Goal: Task Accomplishment & Management: Manage account settings

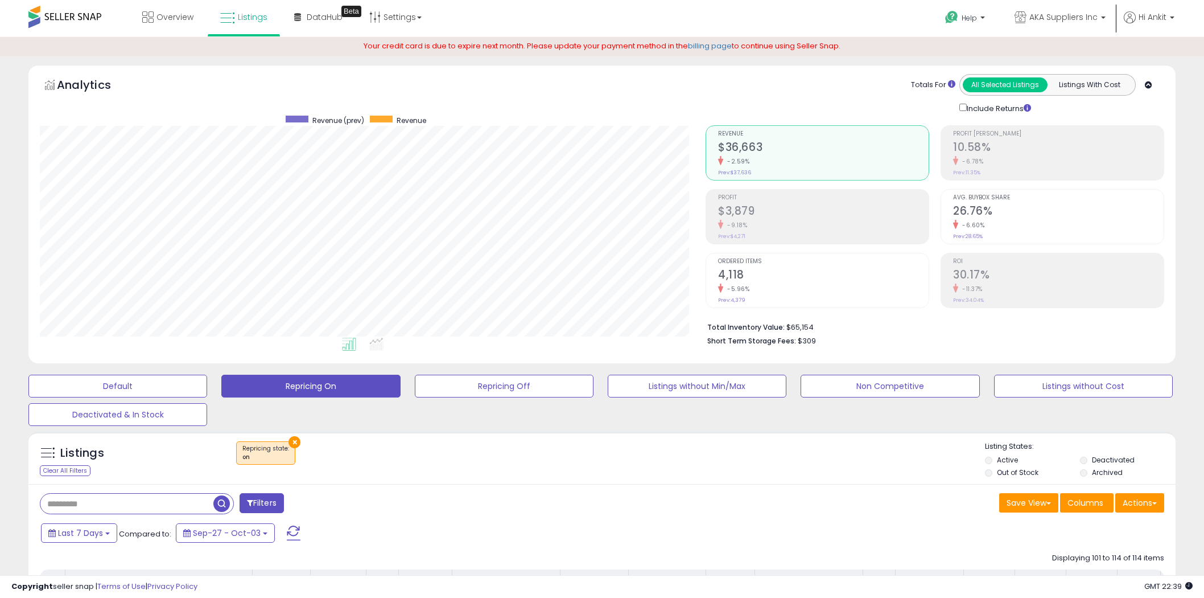
select select "**"
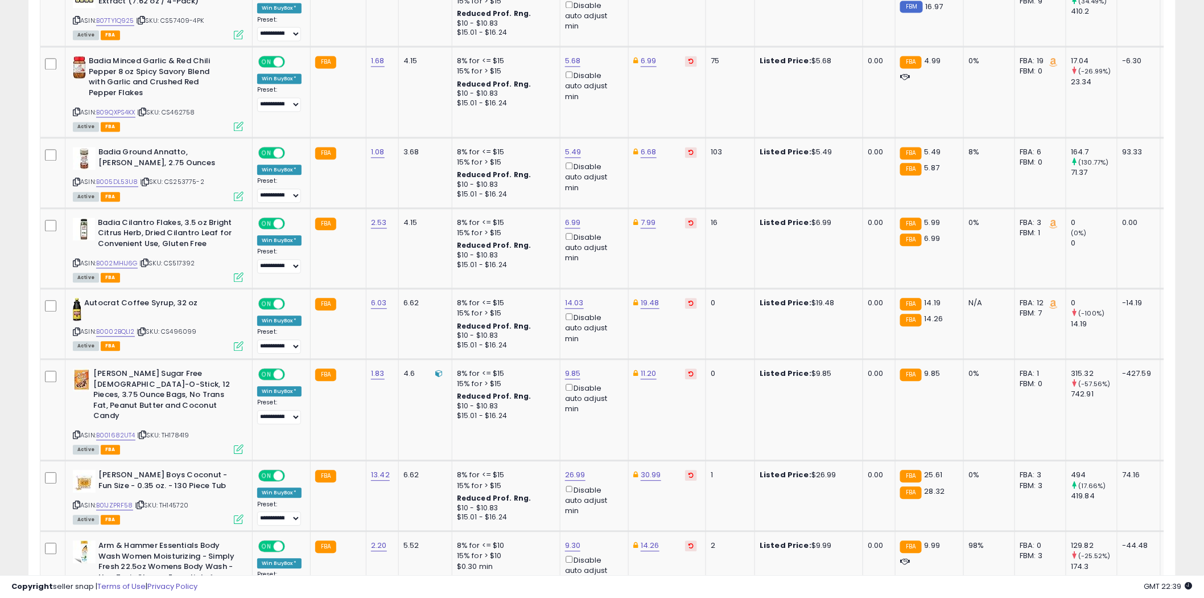
scroll to position [1242, 0]
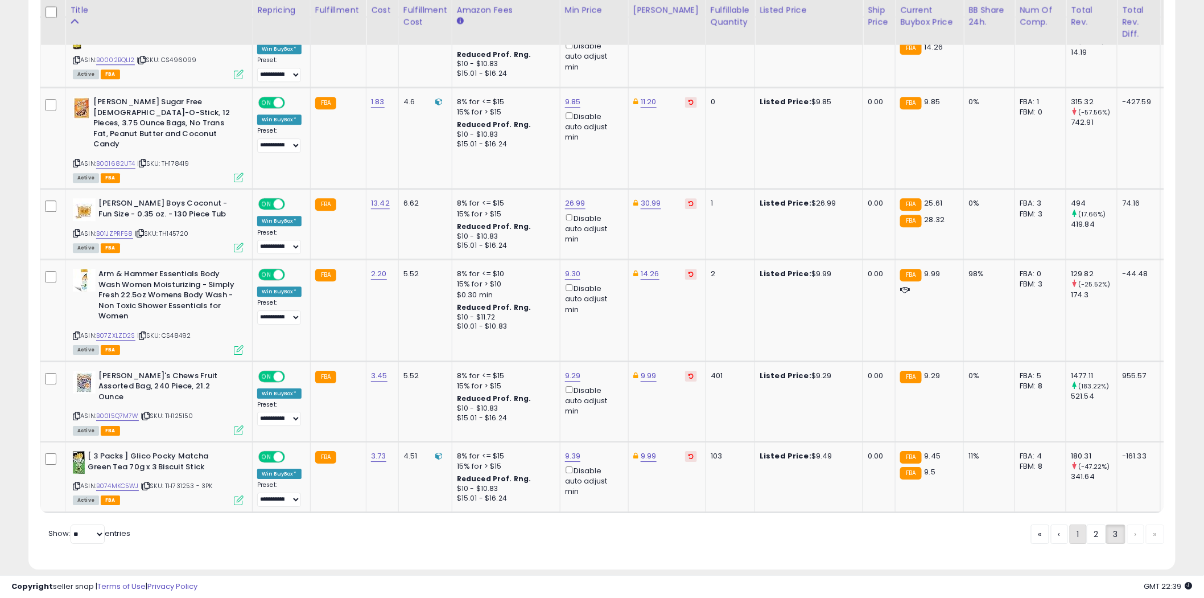
click at [1073, 524] on link "1" at bounding box center [1078, 533] width 17 height 19
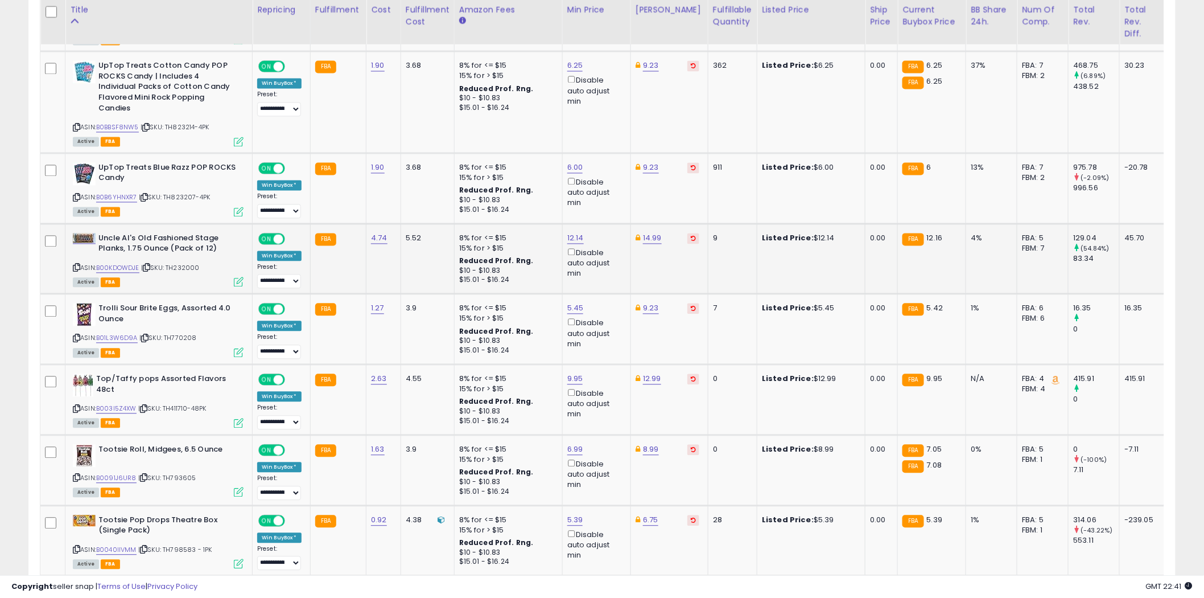
scroll to position [885, 0]
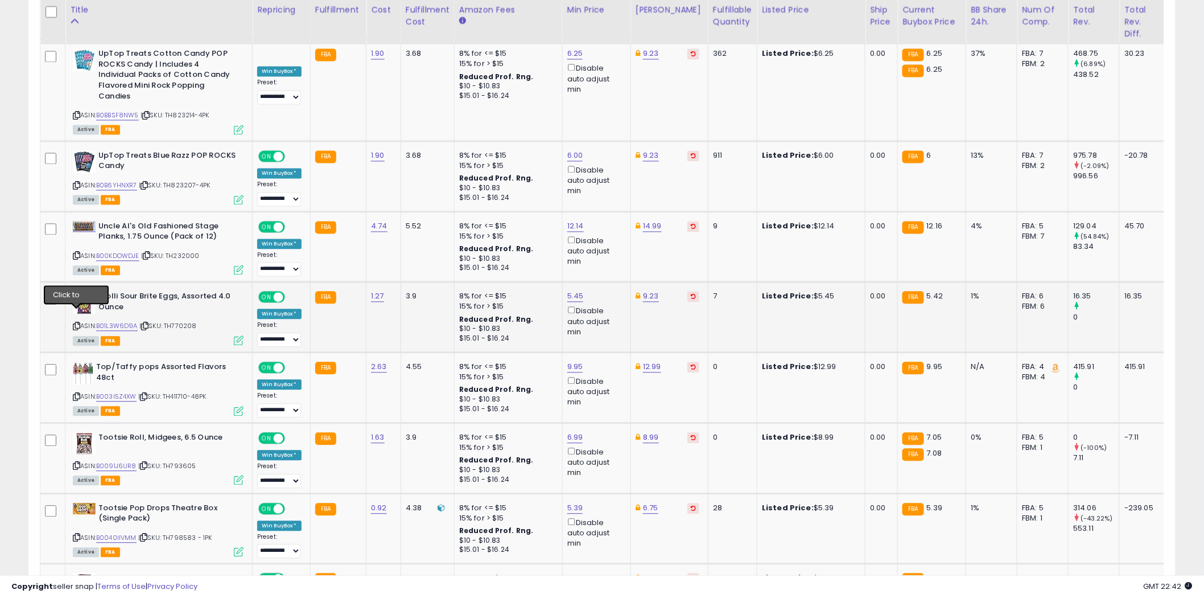
click at [77, 323] on icon at bounding box center [76, 326] width 7 height 6
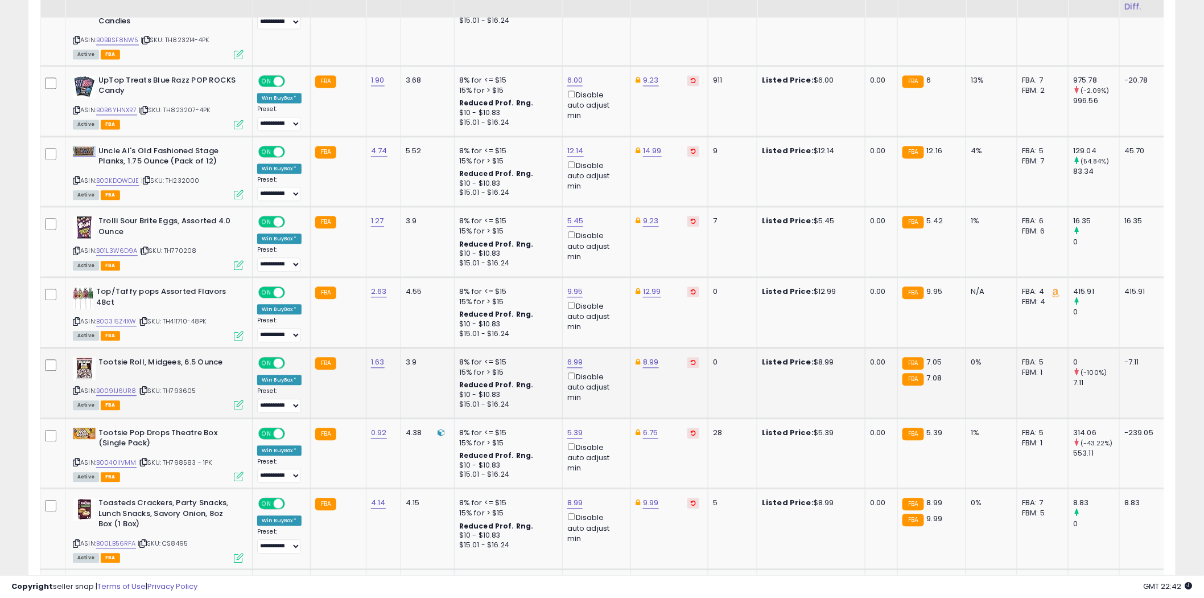
scroll to position [1011, 0]
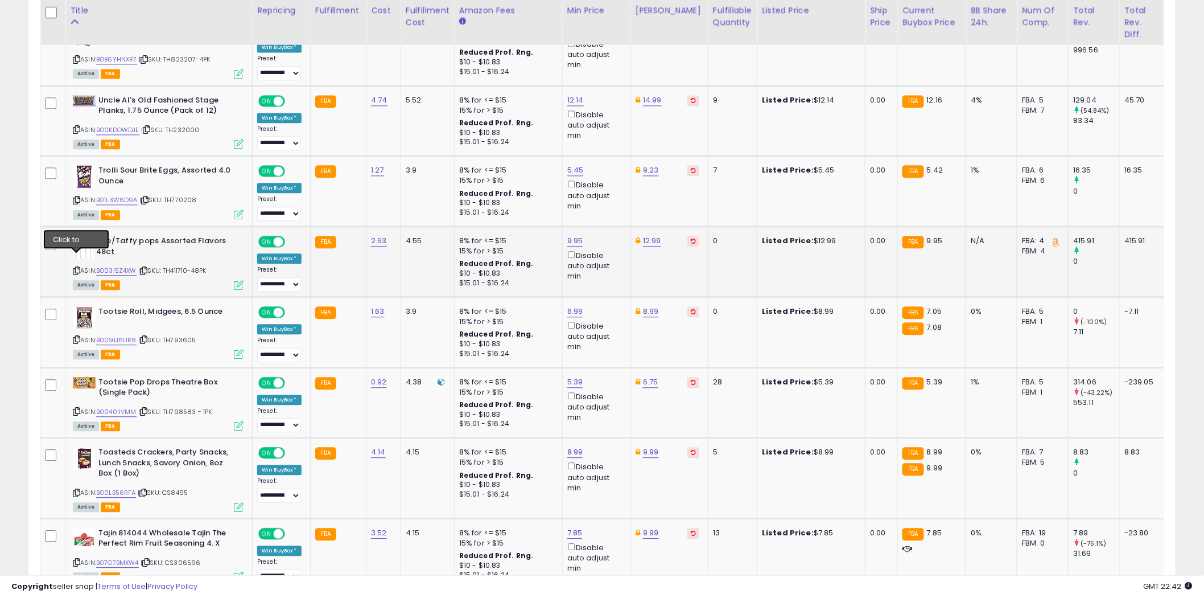
click at [77, 267] on icon at bounding box center [76, 270] width 7 height 6
click at [77, 408] on icon at bounding box center [76, 411] width 7 height 6
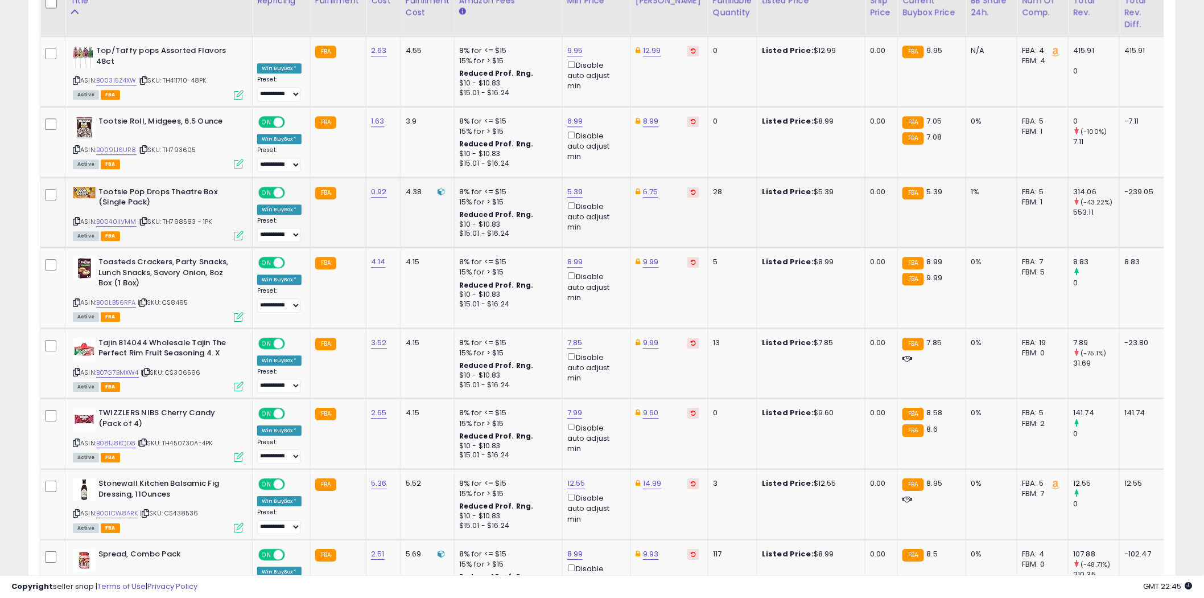
scroll to position [1138, 0]
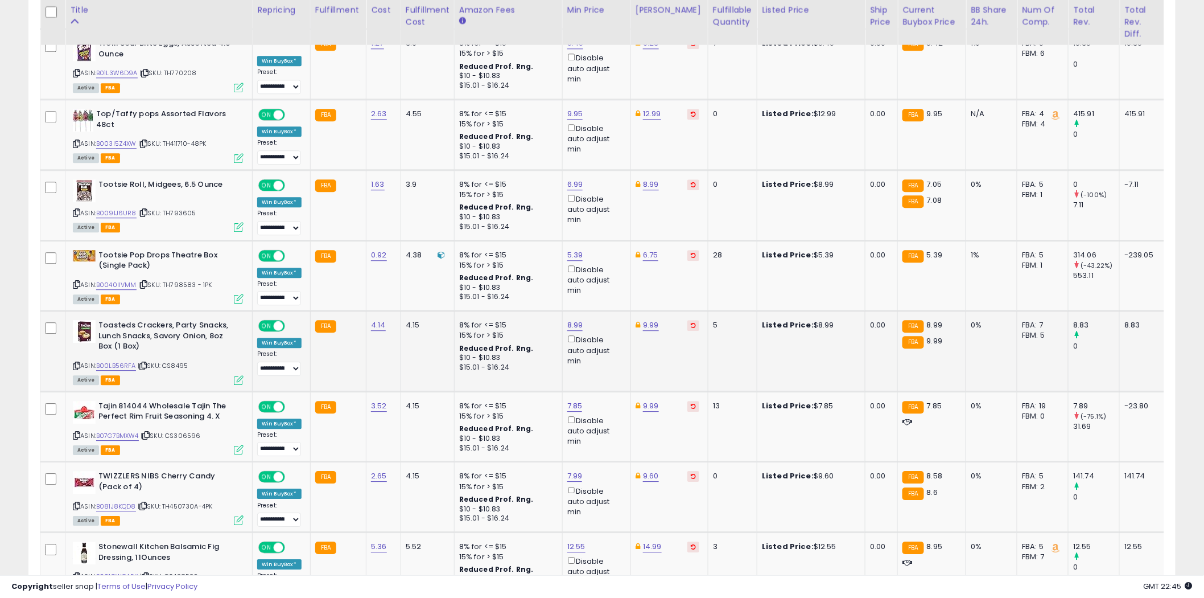
click at [77, 363] on icon at bounding box center [76, 366] width 7 height 6
click at [76, 432] on icon at bounding box center [76, 435] width 7 height 6
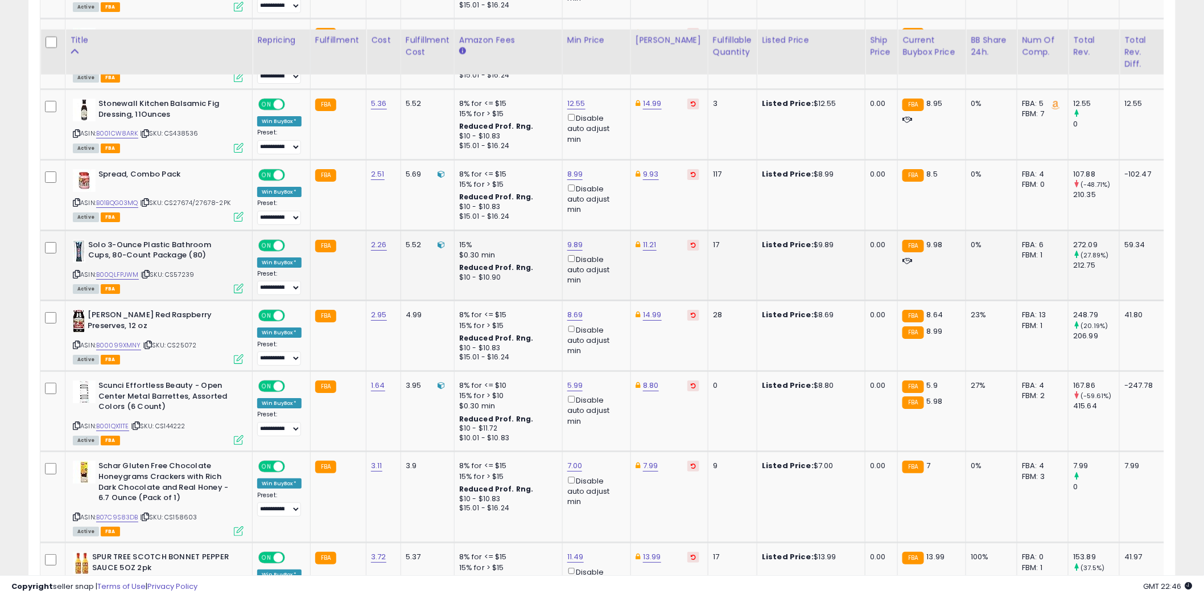
scroll to position [1580, 0]
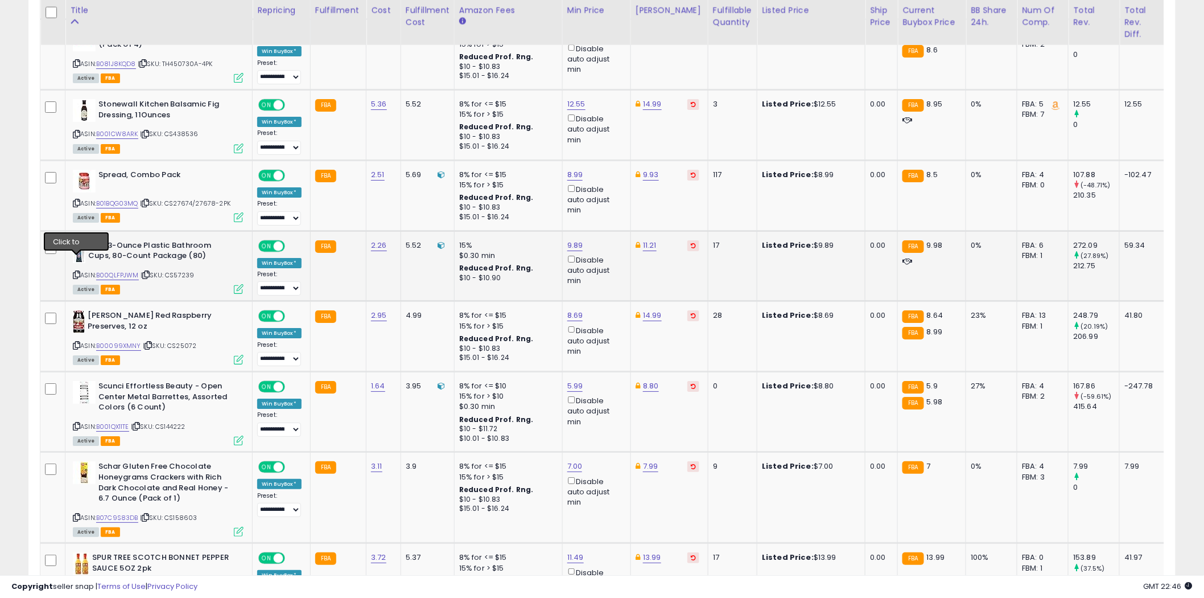
click at [77, 271] on icon at bounding box center [76, 274] width 7 height 6
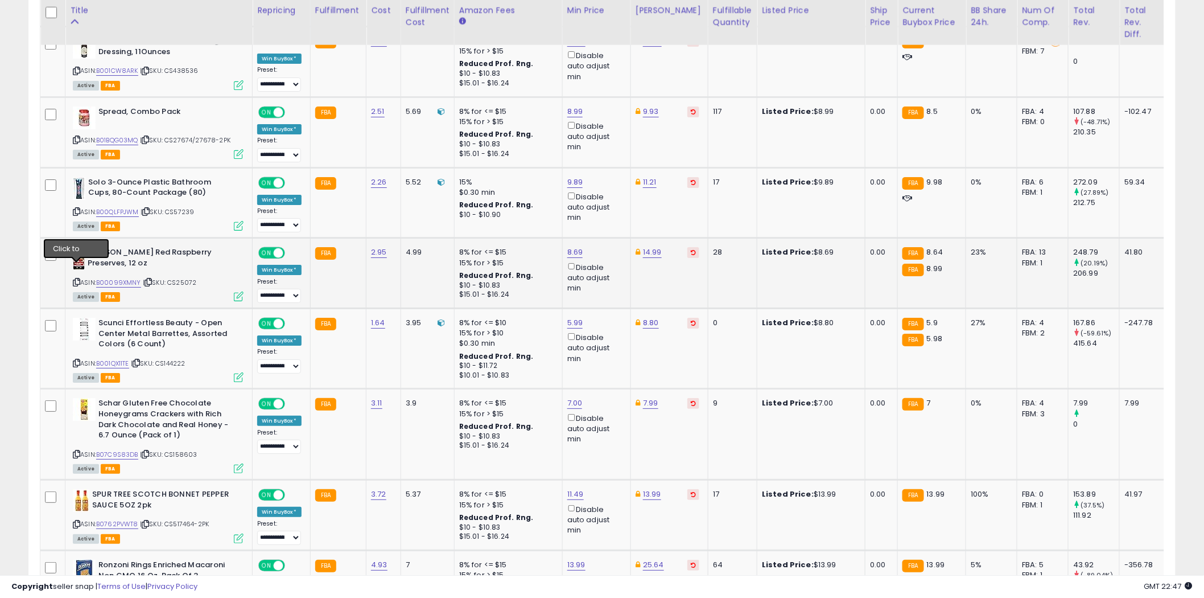
click at [78, 279] on icon at bounding box center [76, 282] width 7 height 6
click at [577, 246] on link "8.69" at bounding box center [575, 251] width 16 height 11
type input "****"
click at [614, 196] on button "submit" at bounding box center [604, 198] width 19 height 17
click at [631, 199] on icon "button" at bounding box center [627, 197] width 7 height 7
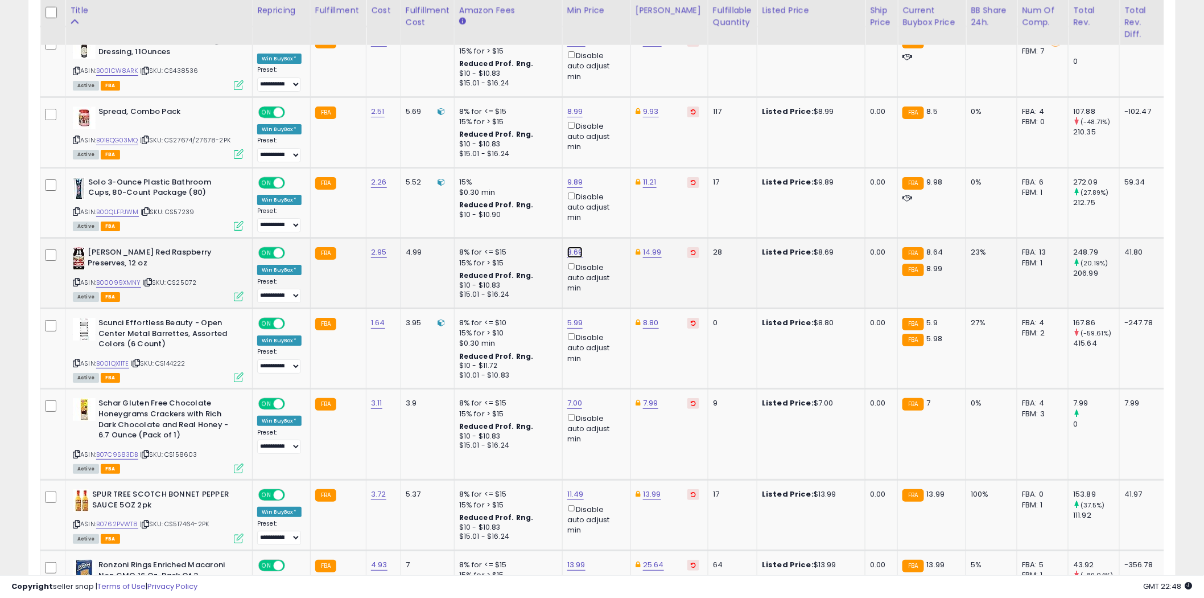
click at [576, 246] on link "8.69" at bounding box center [575, 251] width 16 height 11
type input "****"
click at [608, 196] on icon "submit" at bounding box center [604, 197] width 7 height 7
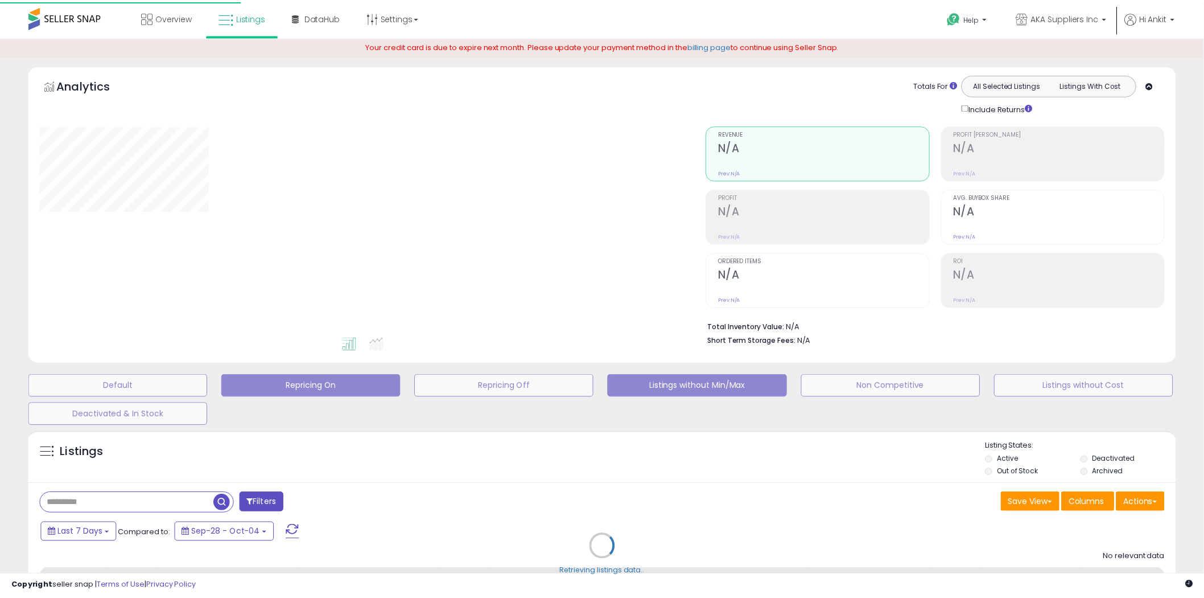
scroll to position [127, 0]
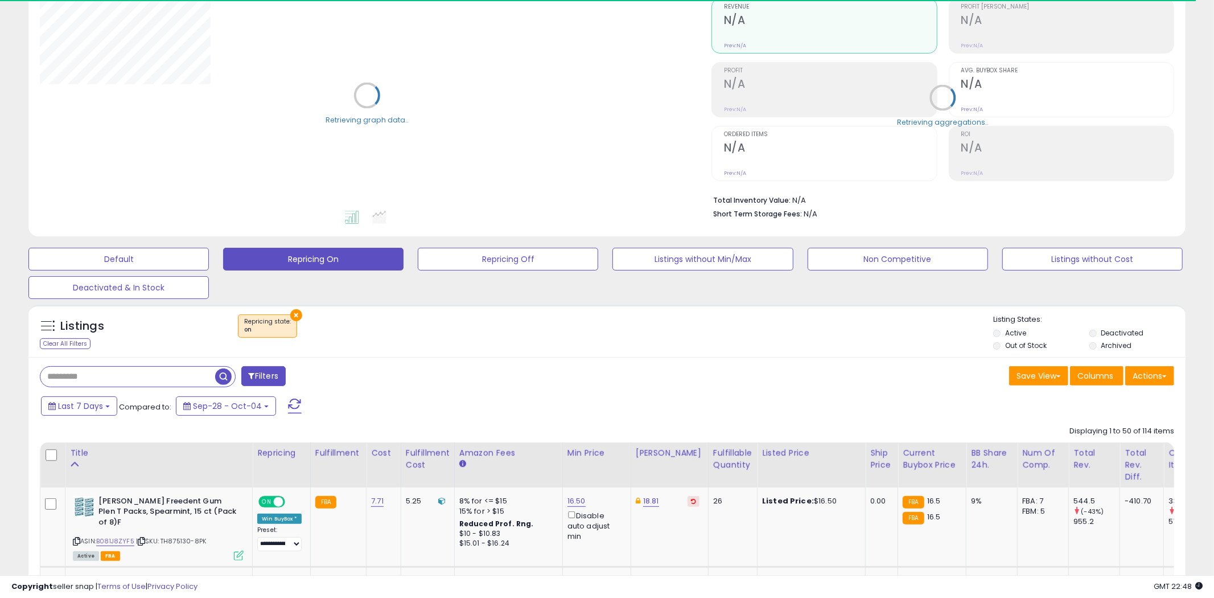
select select "**"
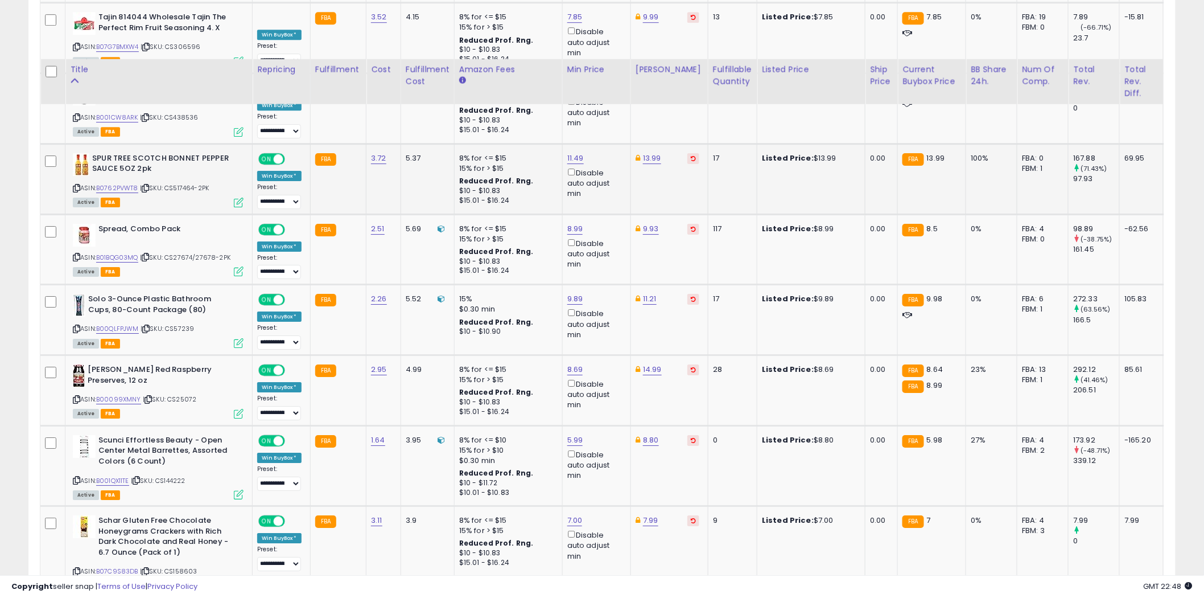
scroll to position [1591, 0]
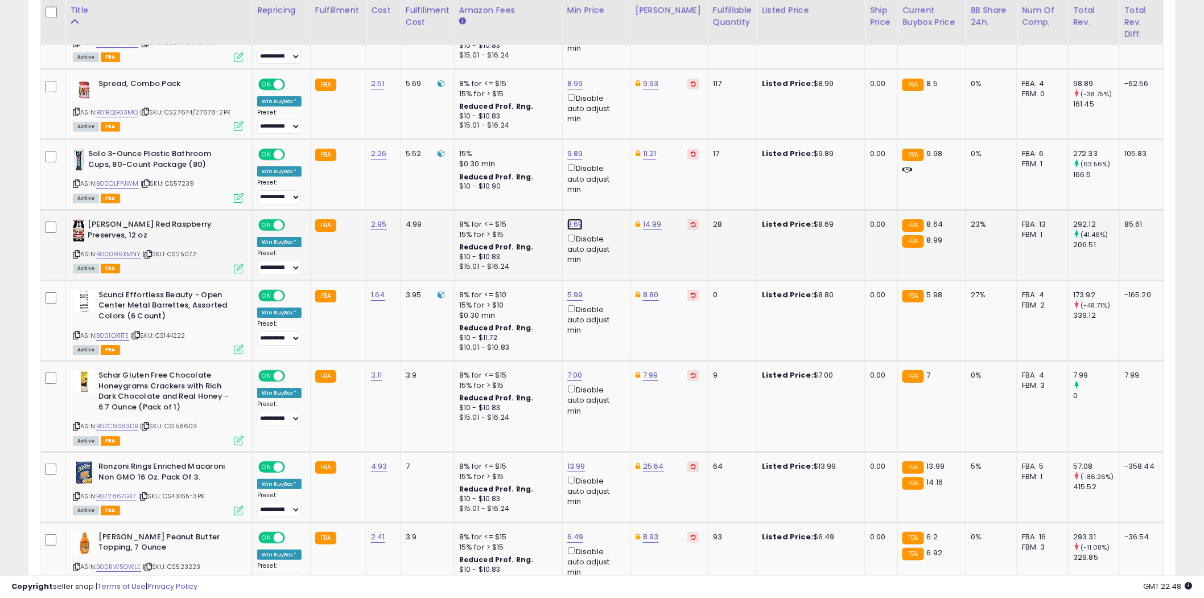
click at [575, 219] on link "8.69" at bounding box center [575, 224] width 16 height 11
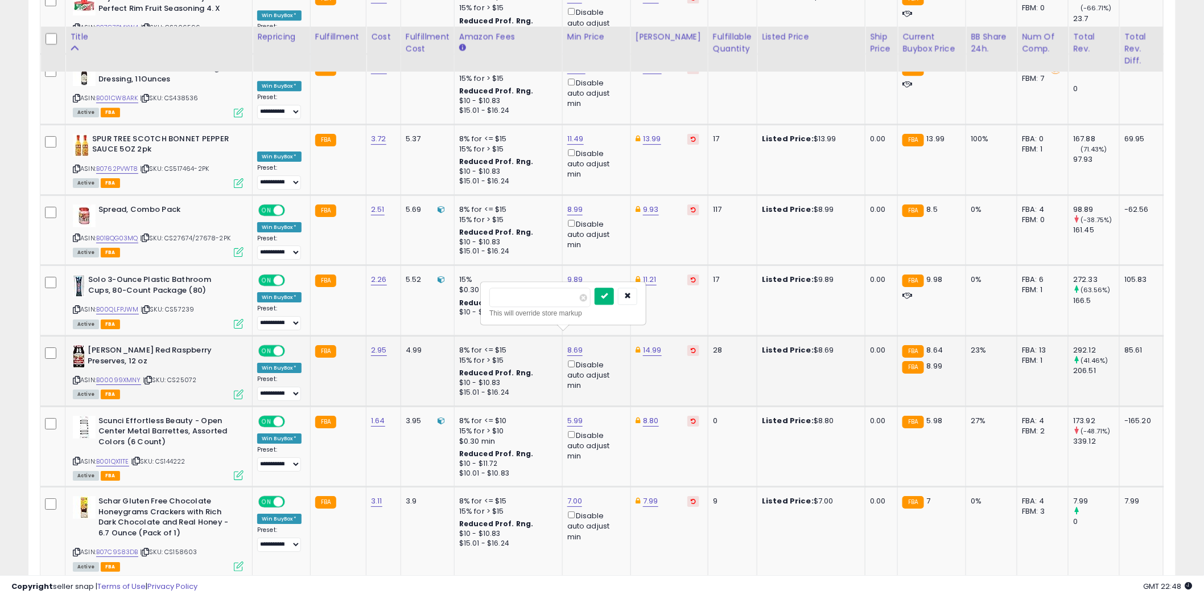
scroll to position [1465, 0]
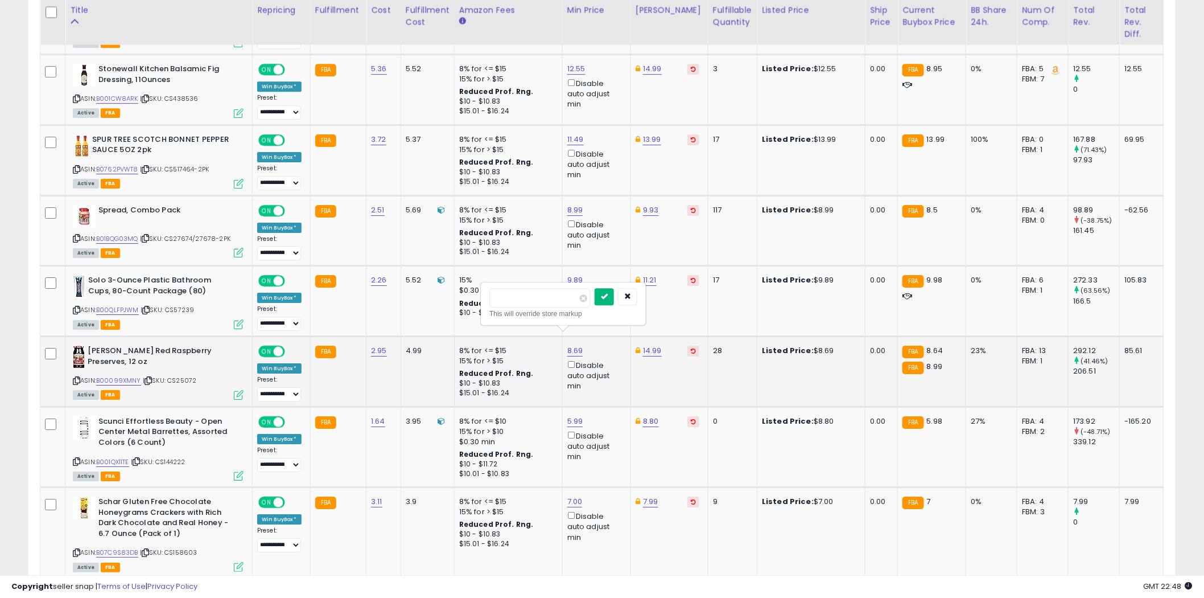
type input "****"
click at [614, 296] on button "submit" at bounding box center [604, 296] width 19 height 17
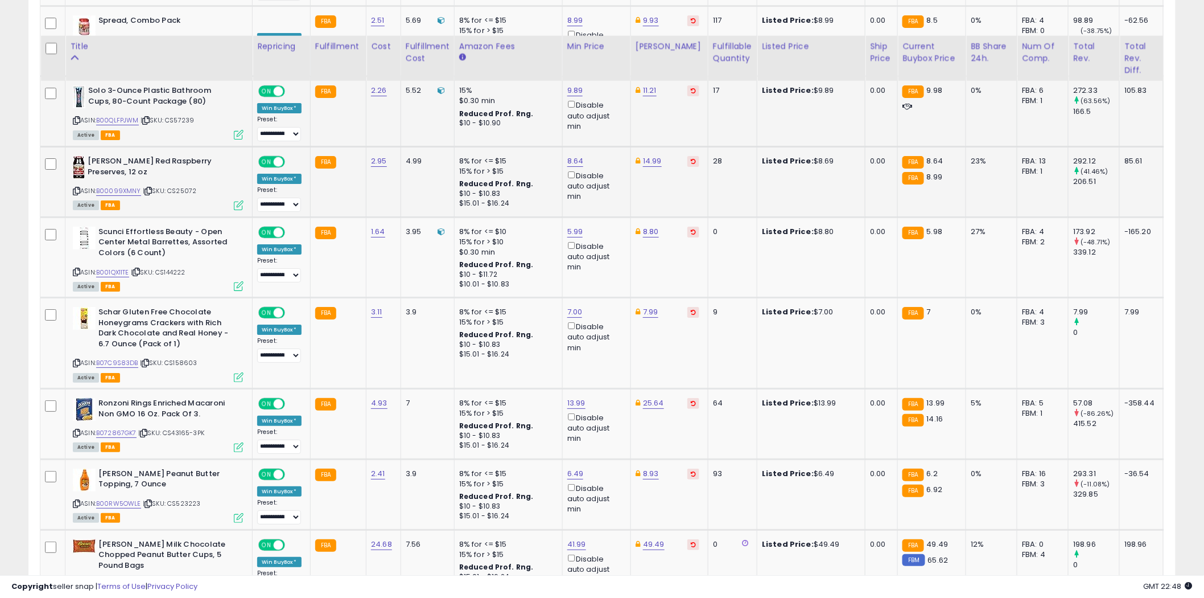
scroll to position [1781, 0]
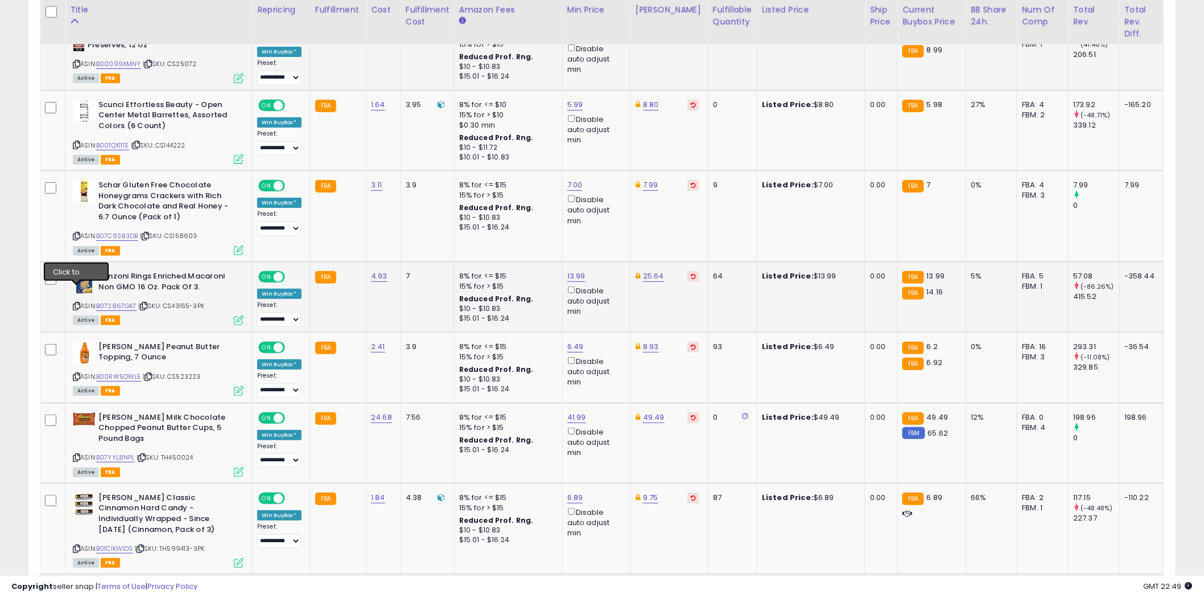
click at [79, 303] on icon at bounding box center [76, 306] width 7 height 6
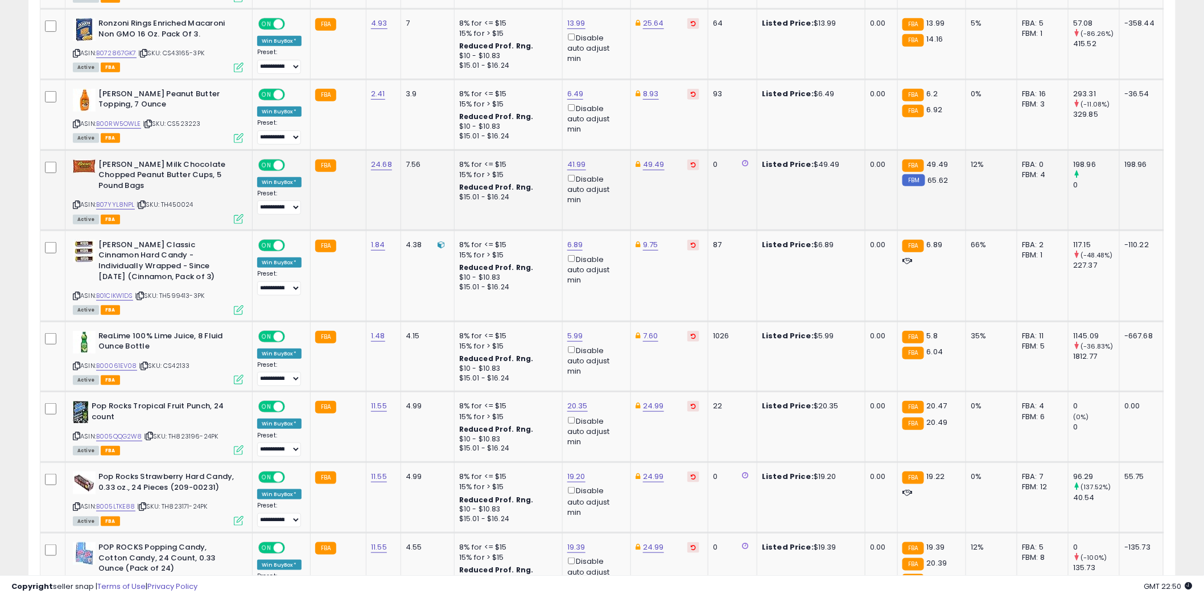
scroll to position [1844, 0]
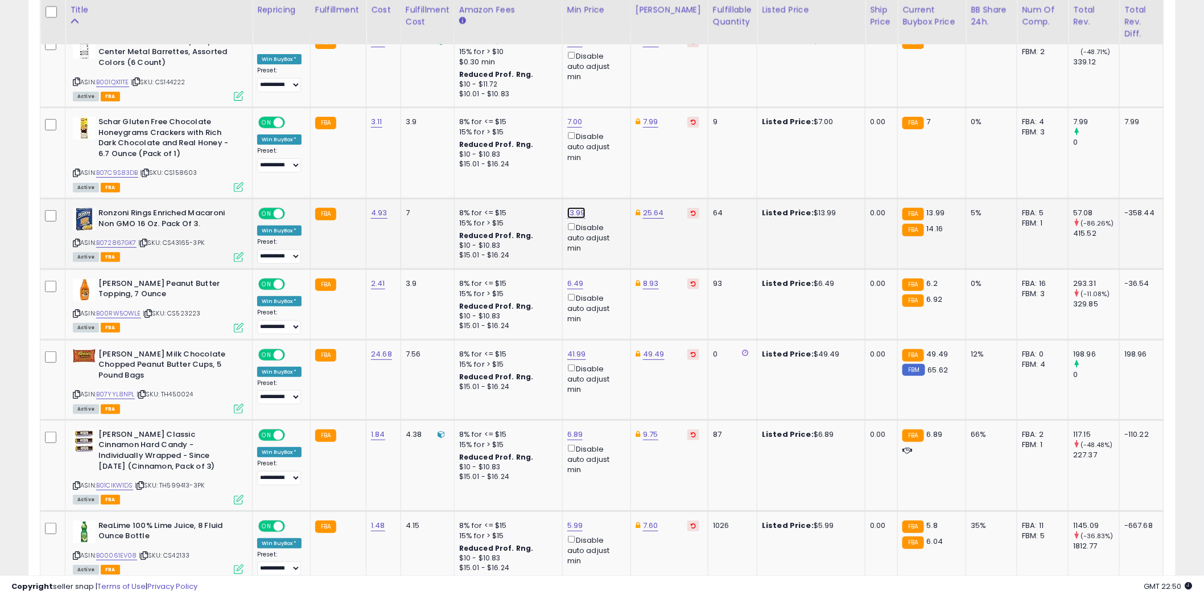
click at [577, 207] on link "13.99" at bounding box center [576, 212] width 18 height 11
type input "*****"
click at [615, 151] on button "submit" at bounding box center [605, 157] width 19 height 17
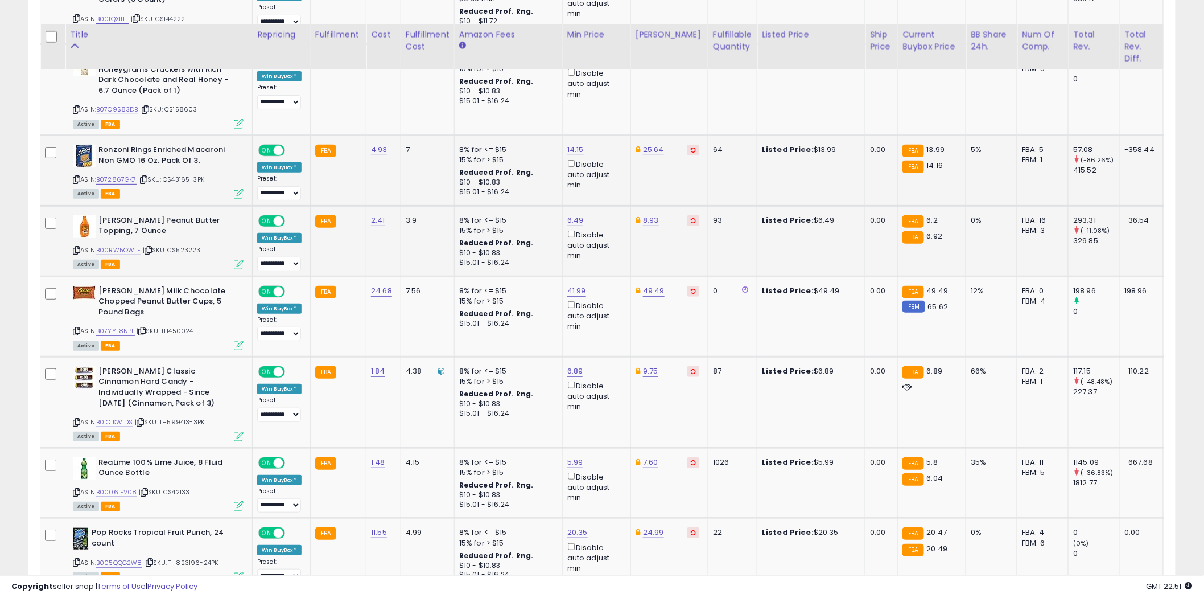
scroll to position [1971, 0]
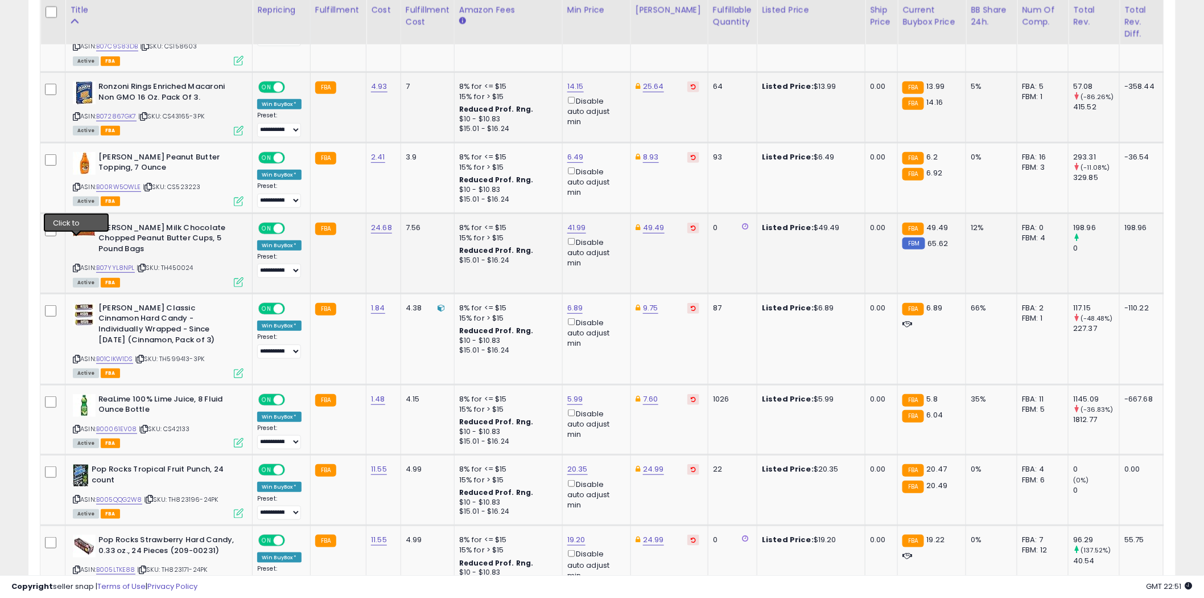
click at [76, 265] on icon at bounding box center [76, 268] width 7 height 6
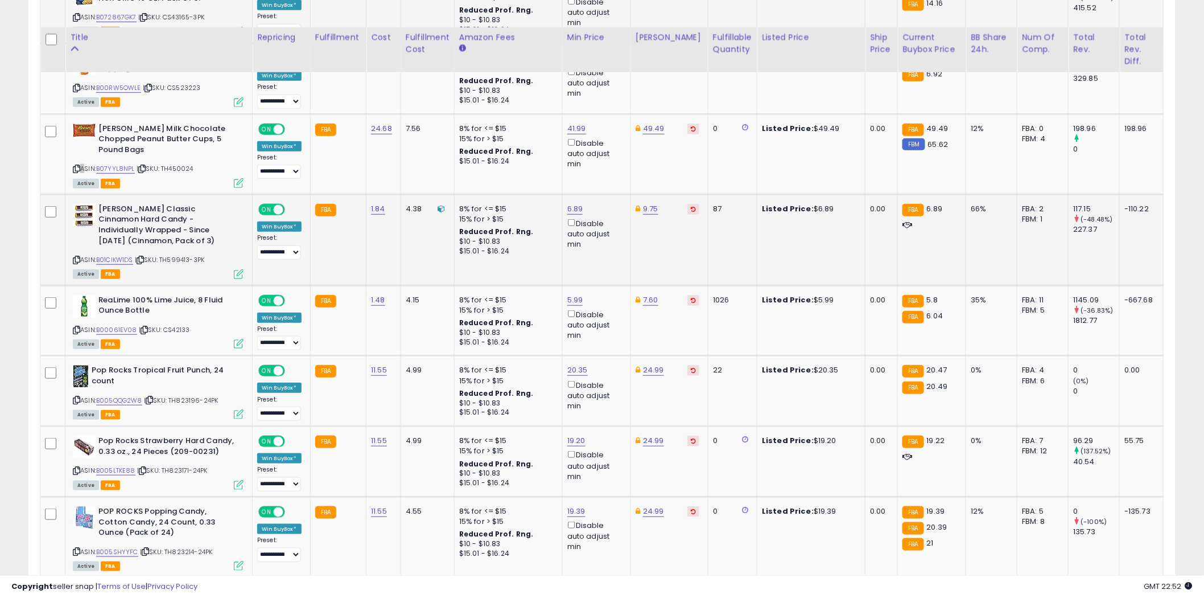
scroll to position [2097, 0]
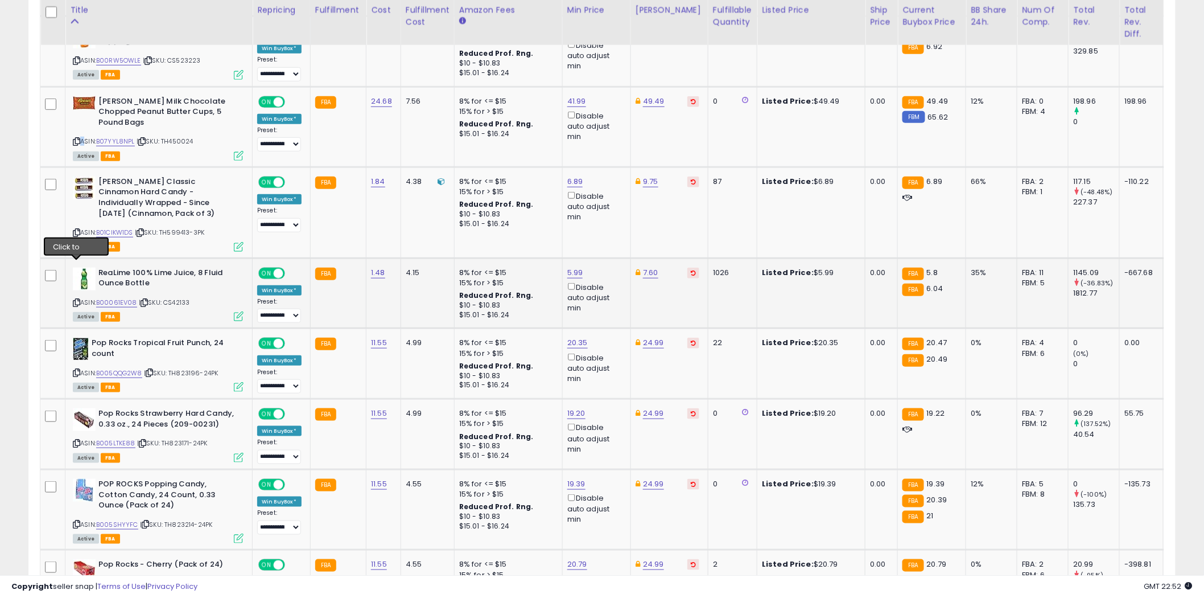
click at [77, 299] on icon at bounding box center [76, 302] width 7 height 6
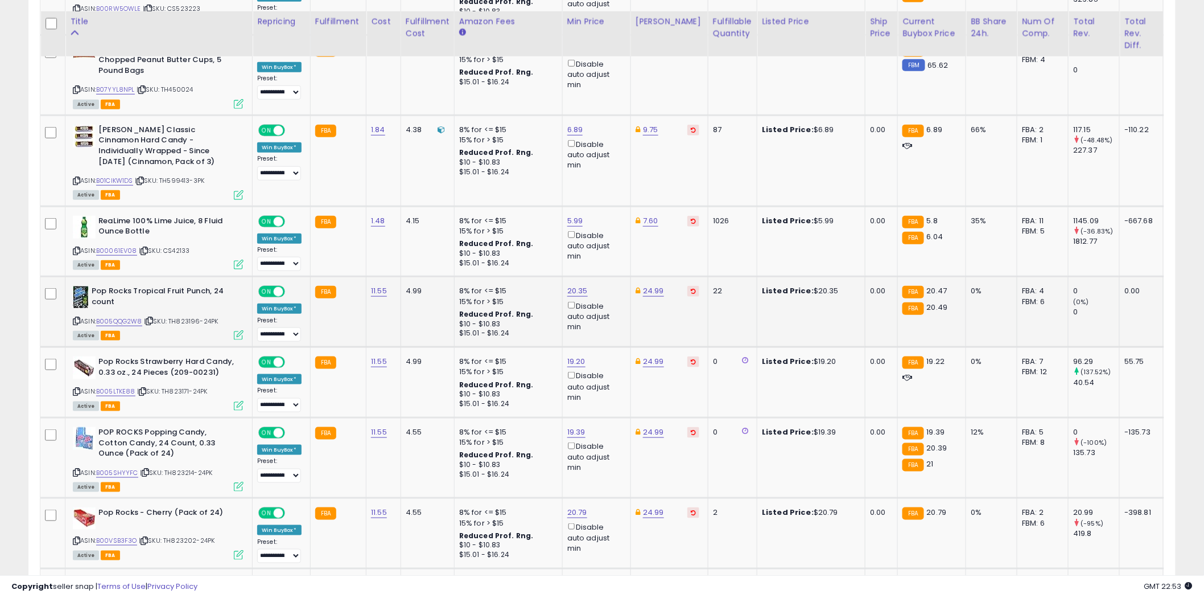
scroll to position [2160, 0]
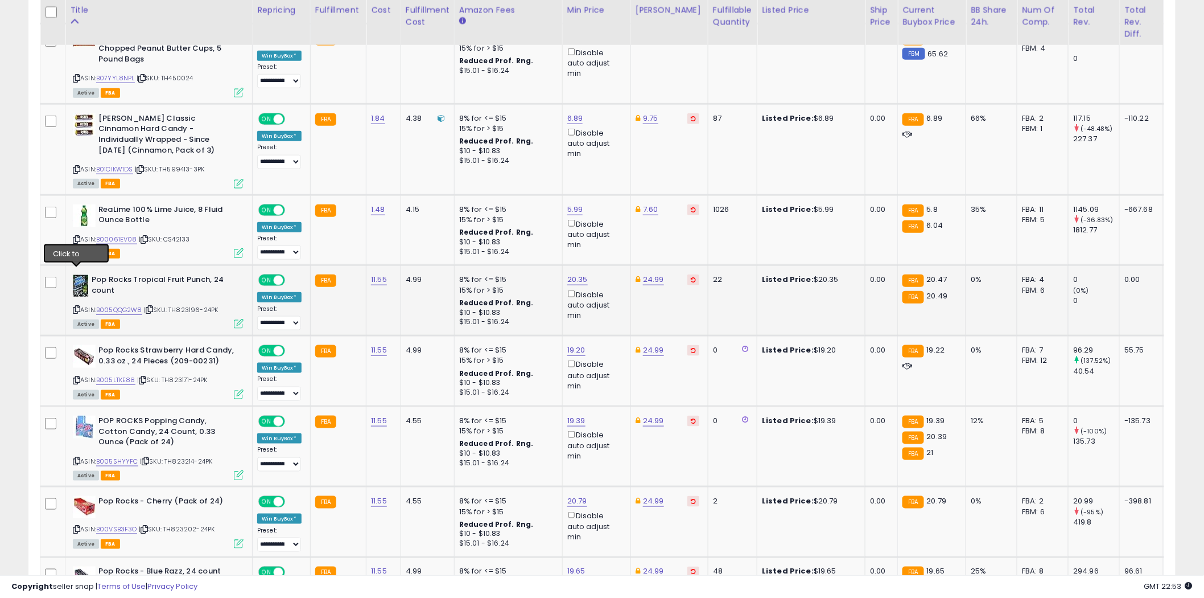
click at [77, 306] on icon at bounding box center [76, 309] width 7 height 6
click at [76, 306] on icon at bounding box center [76, 309] width 7 height 6
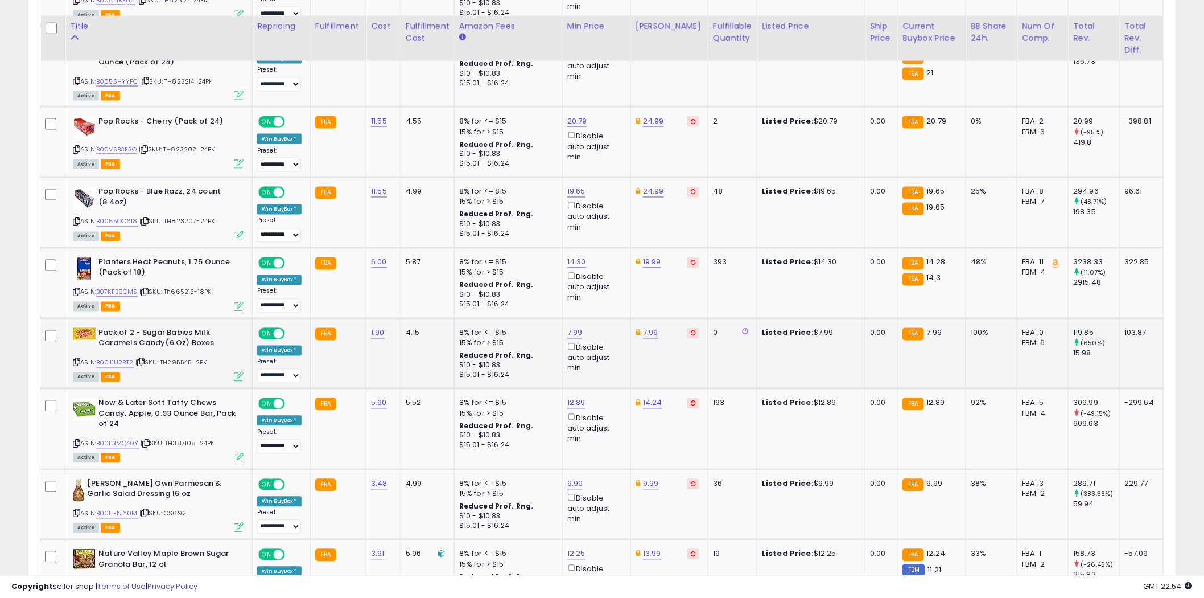
scroll to position [2603, 0]
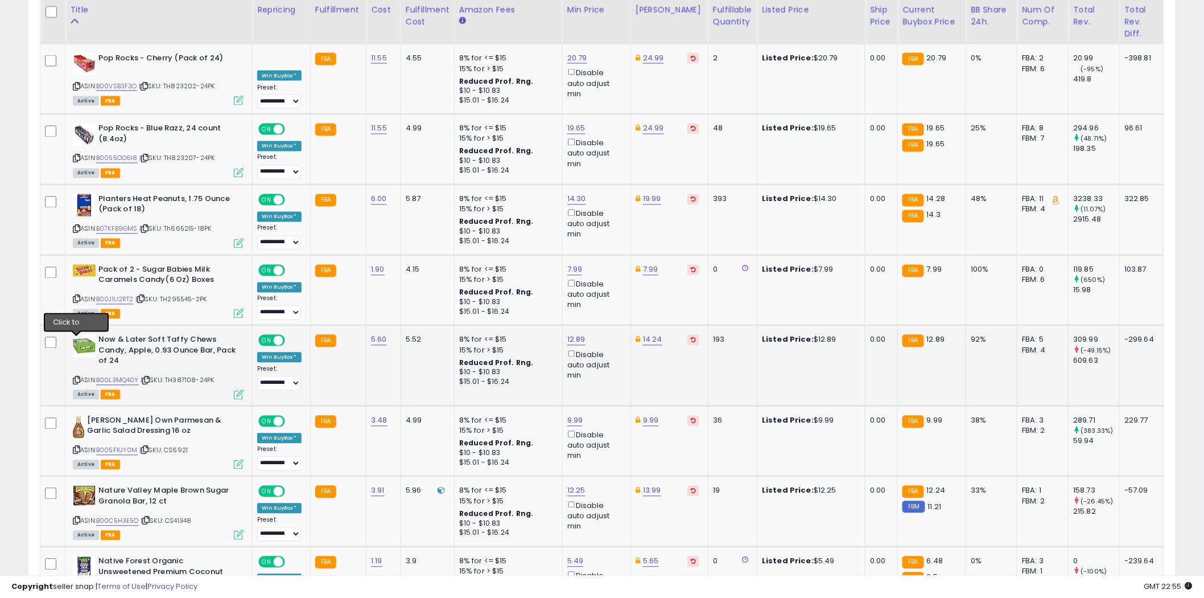
click at [76, 377] on icon at bounding box center [76, 380] width 7 height 6
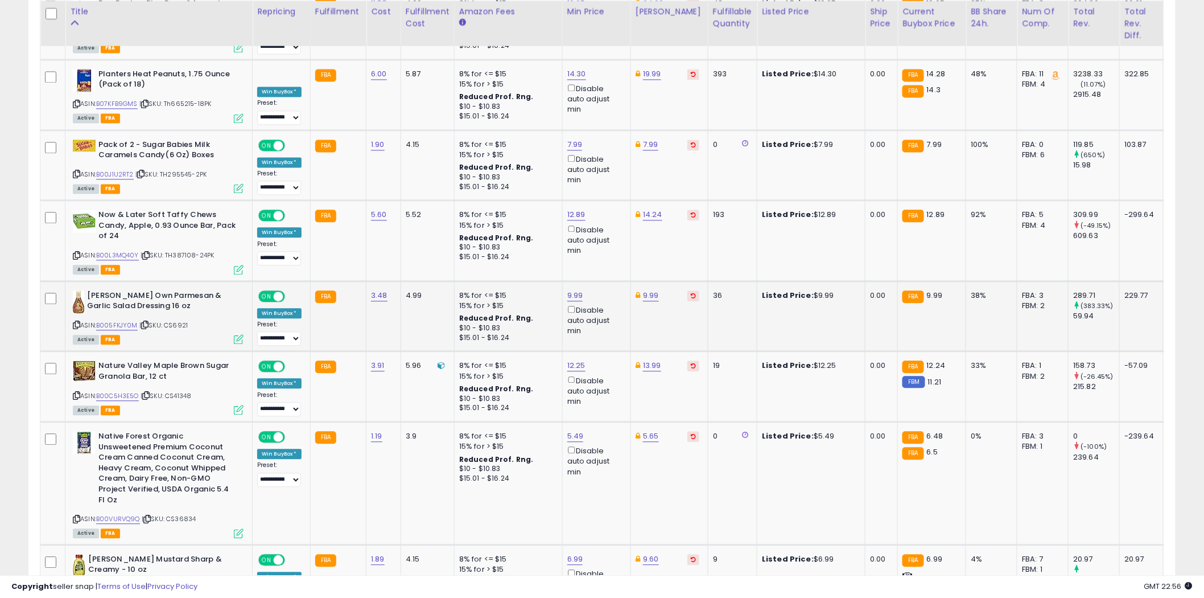
scroll to position [2729, 0]
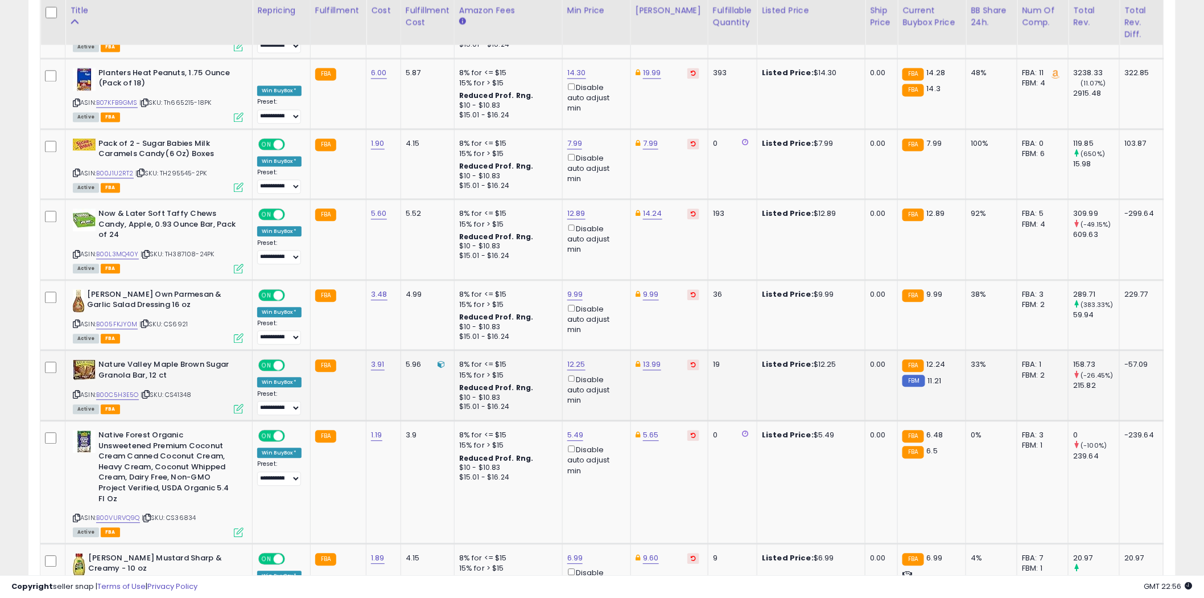
click at [77, 391] on icon at bounding box center [76, 394] width 7 height 6
click at [579, 359] on link "12.25" at bounding box center [576, 364] width 18 height 11
type input "****"
click at [609, 287] on icon "submit" at bounding box center [605, 284] width 7 height 7
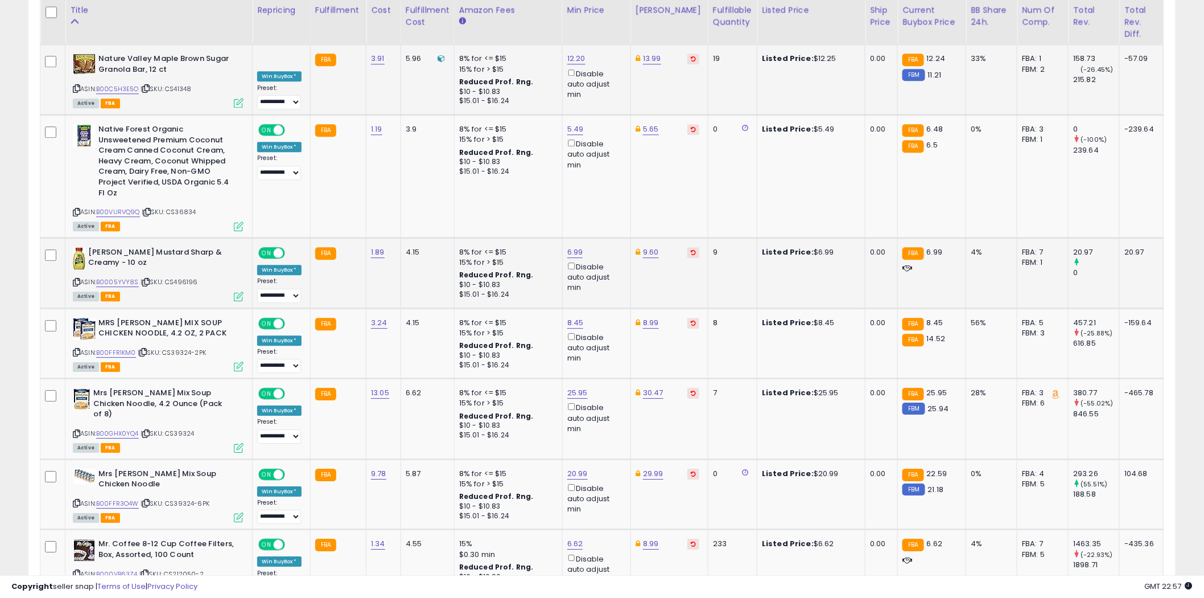
scroll to position [3046, 0]
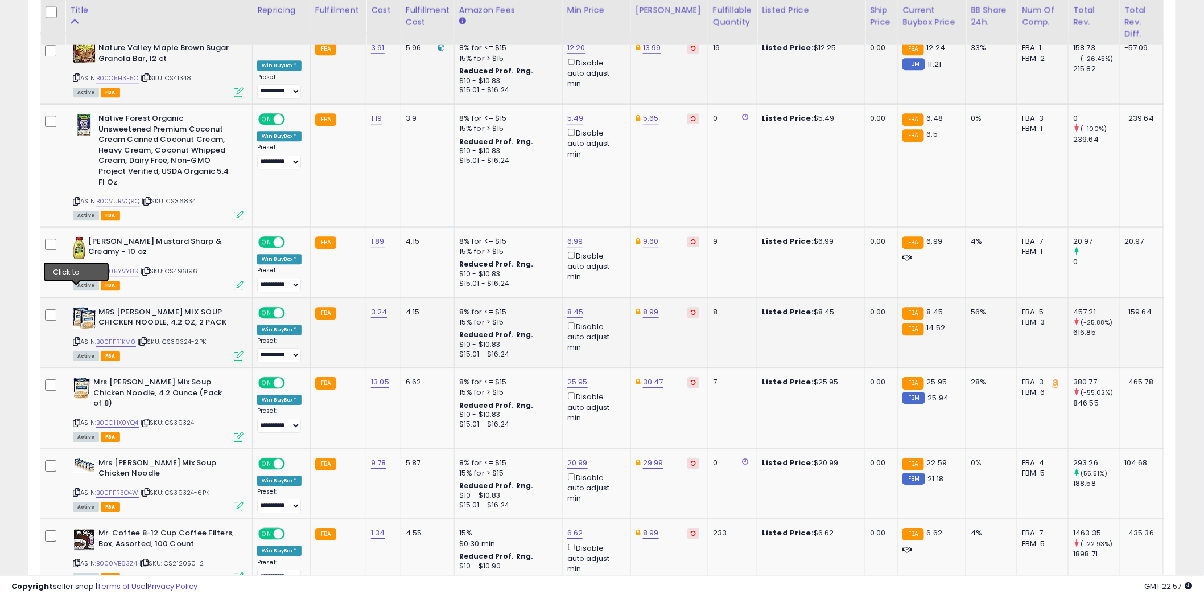
click at [77, 338] on icon at bounding box center [76, 341] width 7 height 6
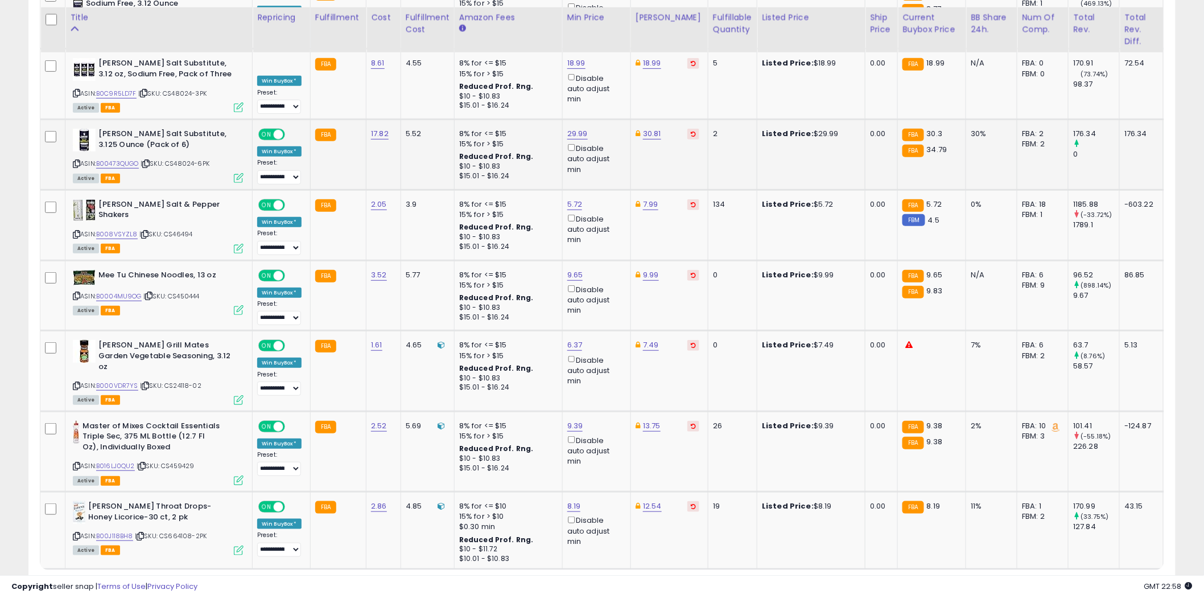
scroll to position [3804, 0]
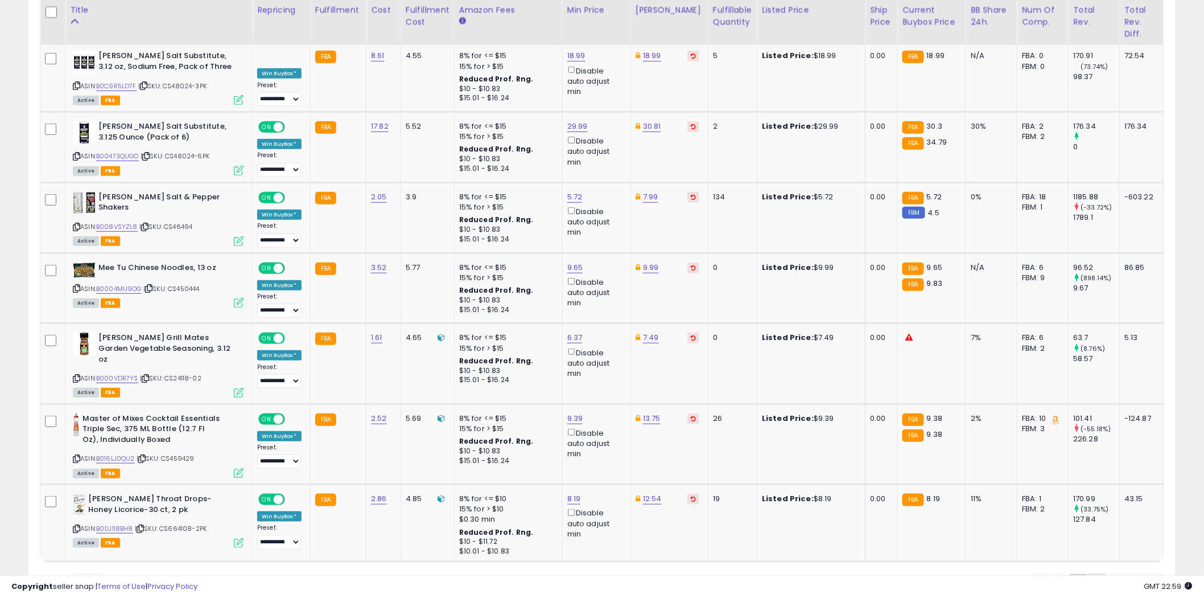
click at [1097, 574] on link "2" at bounding box center [1096, 583] width 19 height 19
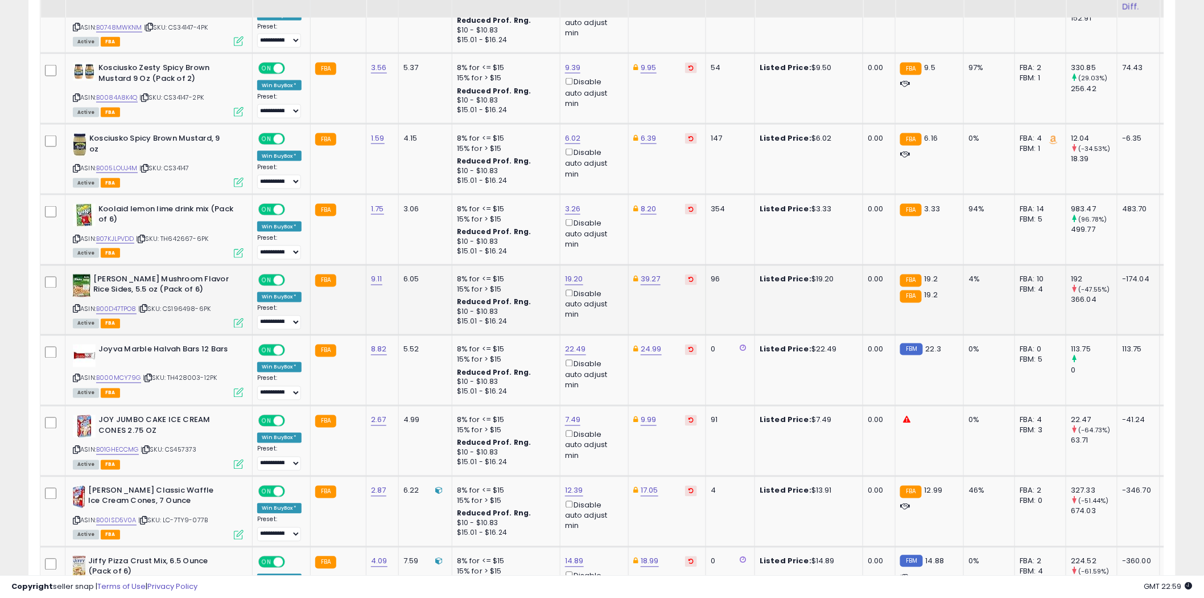
scroll to position [632, 0]
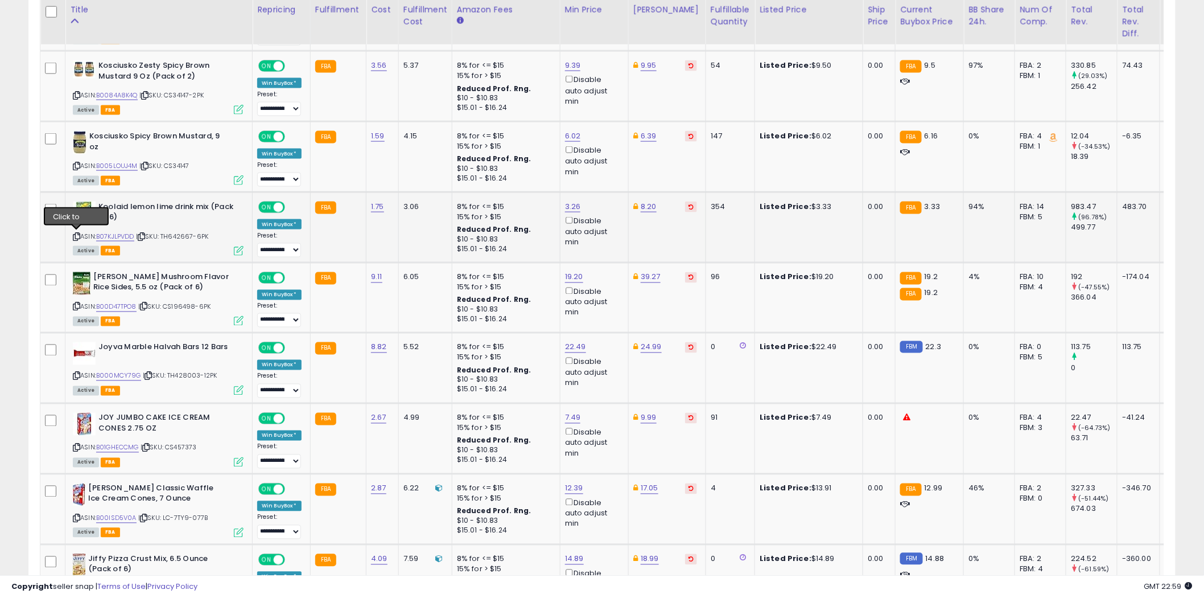
click at [78, 236] on icon at bounding box center [76, 236] width 7 height 6
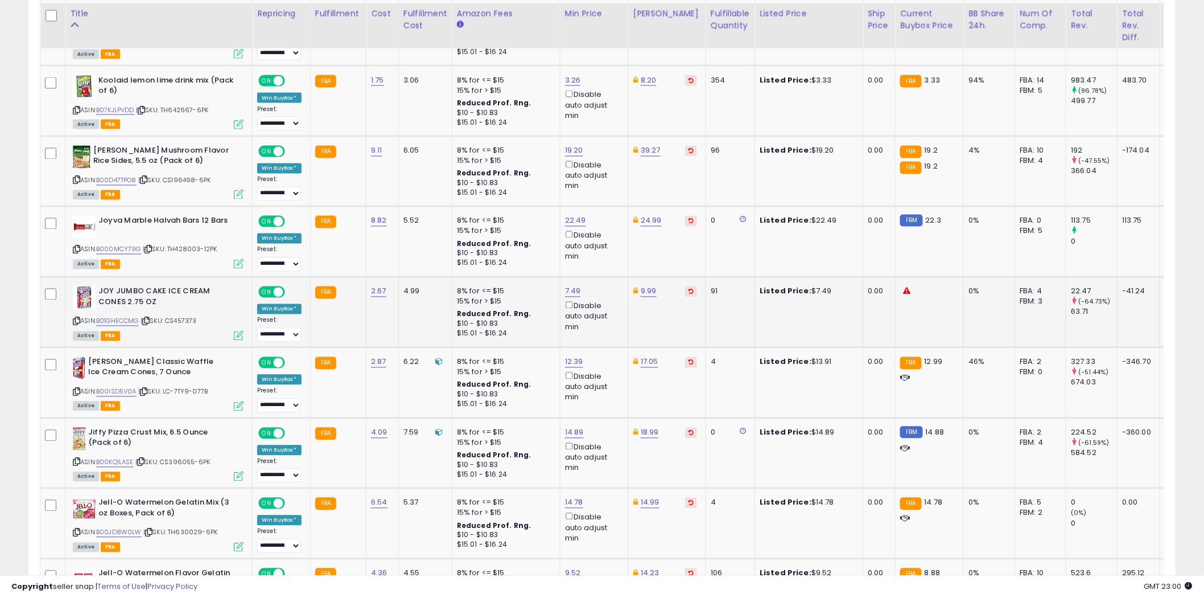
scroll to position [822, 0]
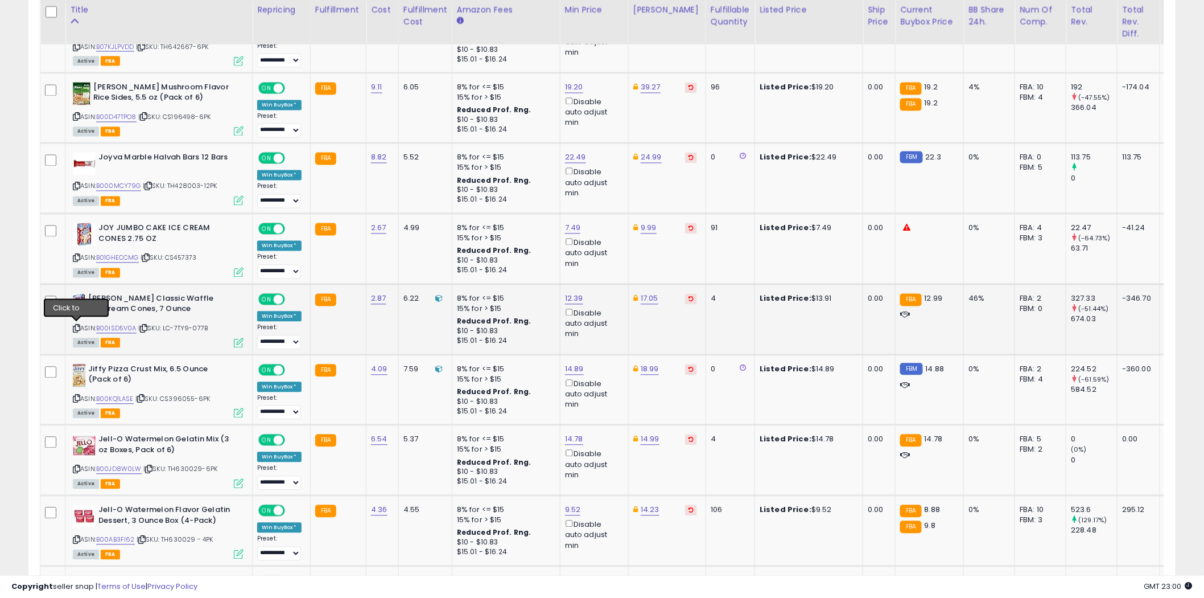
click at [78, 327] on icon at bounding box center [76, 329] width 7 height 6
click at [293, 340] on select "**********" at bounding box center [279, 342] width 44 height 14
click at [257, 335] on select "**********" at bounding box center [279, 342] width 44 height 14
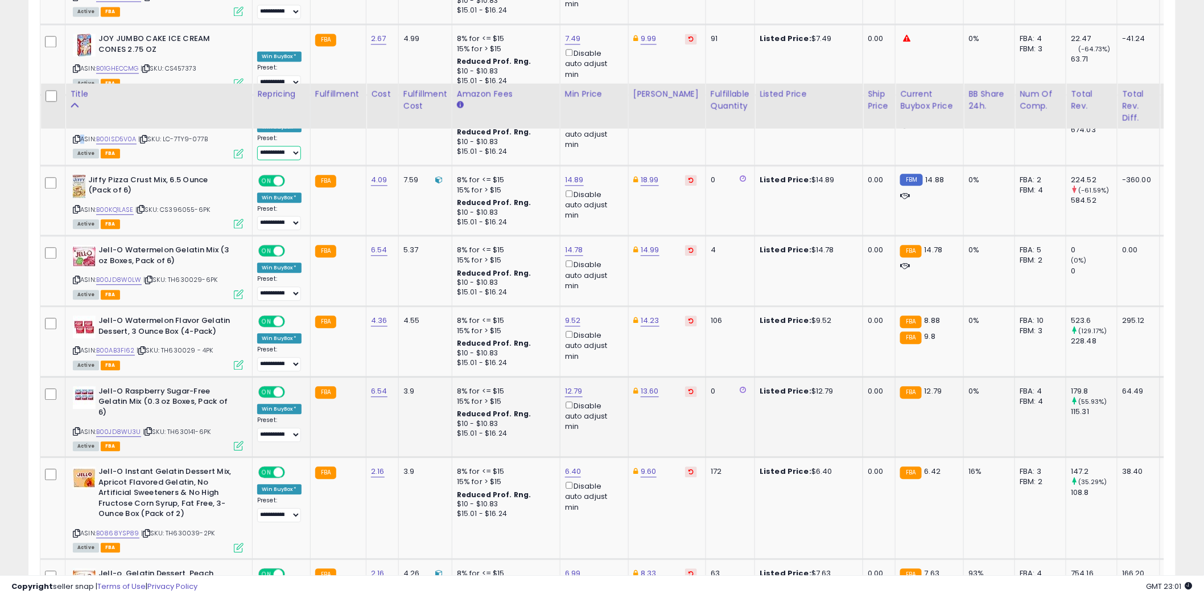
scroll to position [1138, 0]
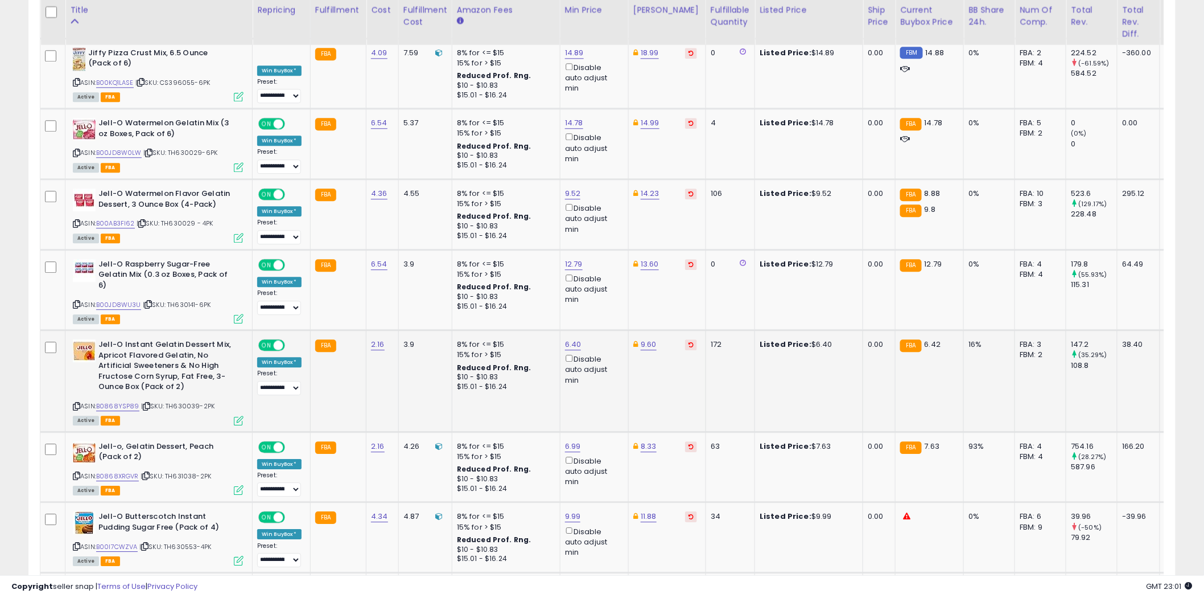
click at [78, 403] on icon at bounding box center [76, 406] width 7 height 6
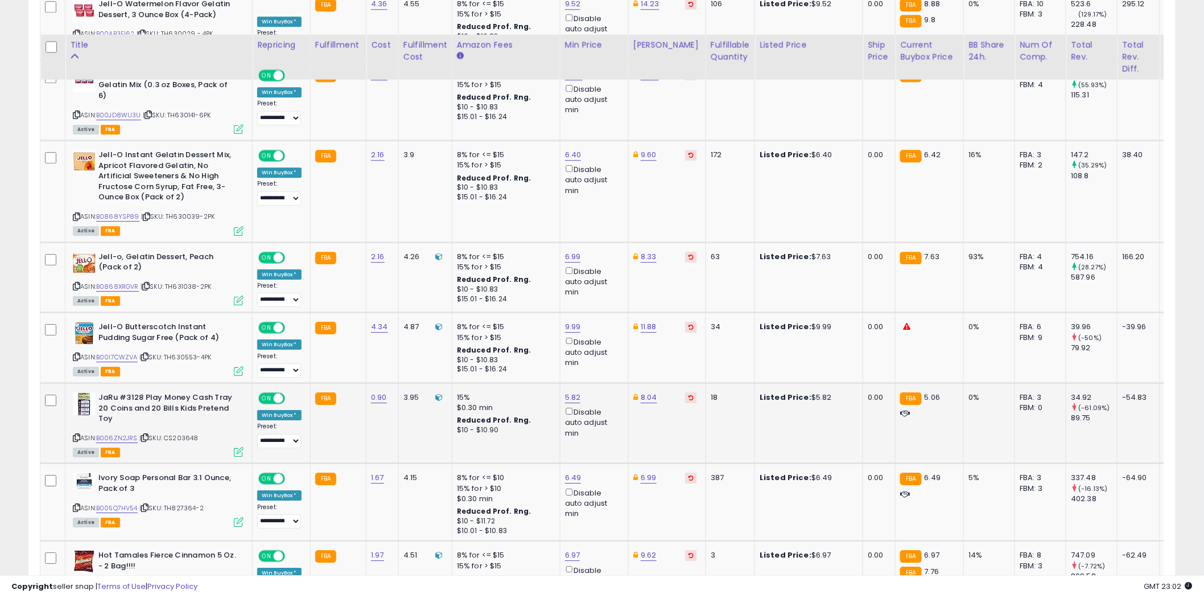
scroll to position [1391, 0]
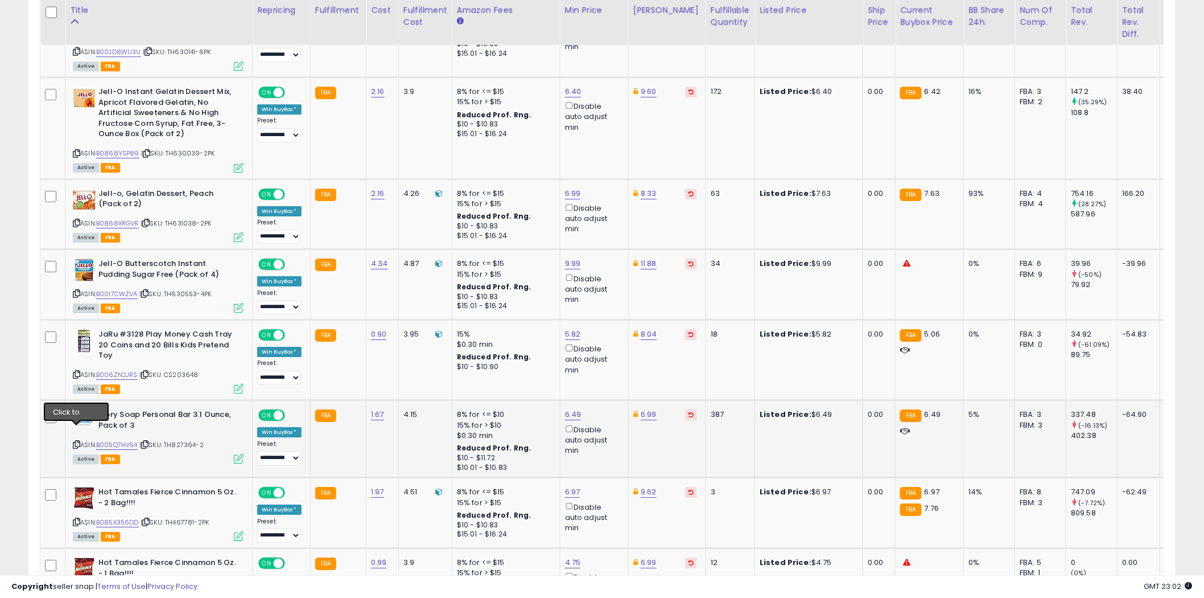
click at [76, 441] on icon at bounding box center [76, 444] width 7 height 6
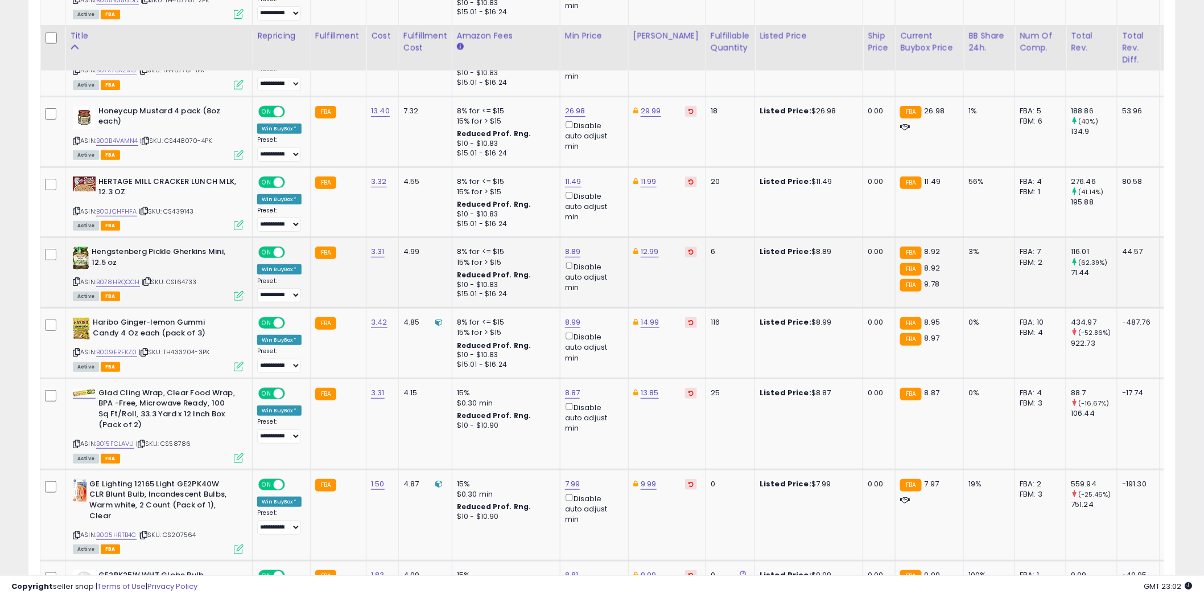
scroll to position [1960, 0]
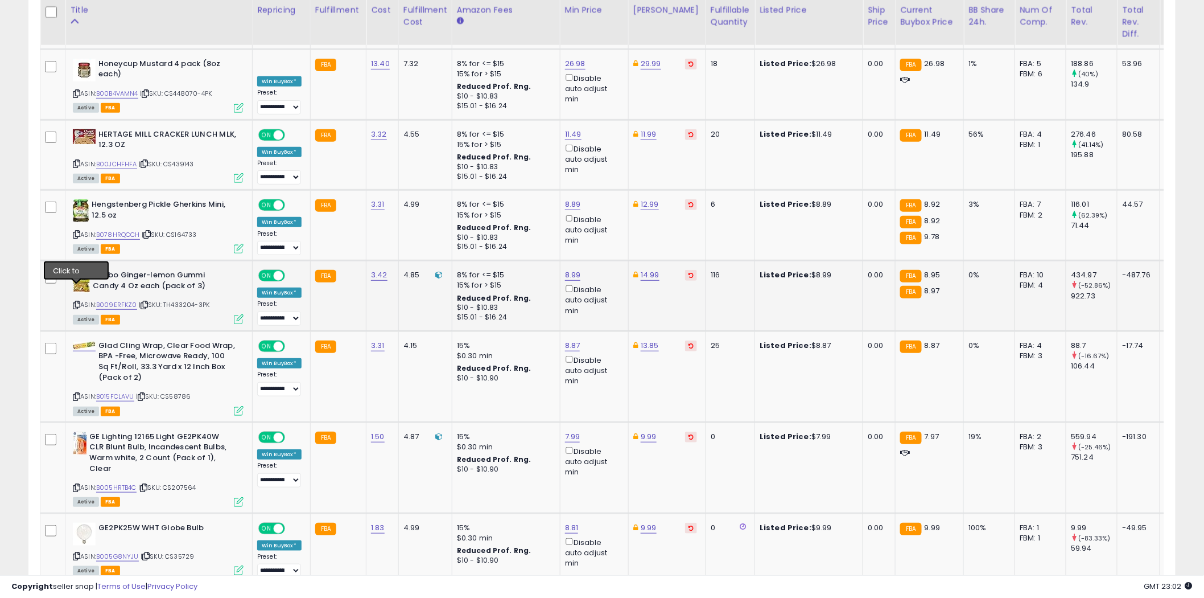
click at [76, 302] on icon at bounding box center [76, 305] width 7 height 6
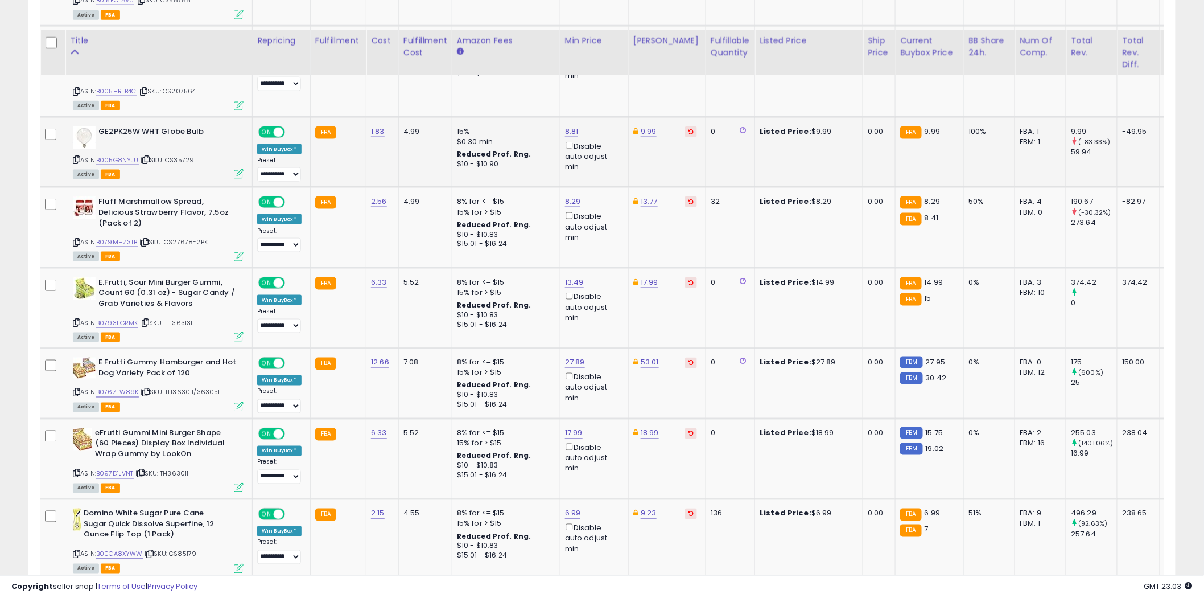
scroll to position [2403, 0]
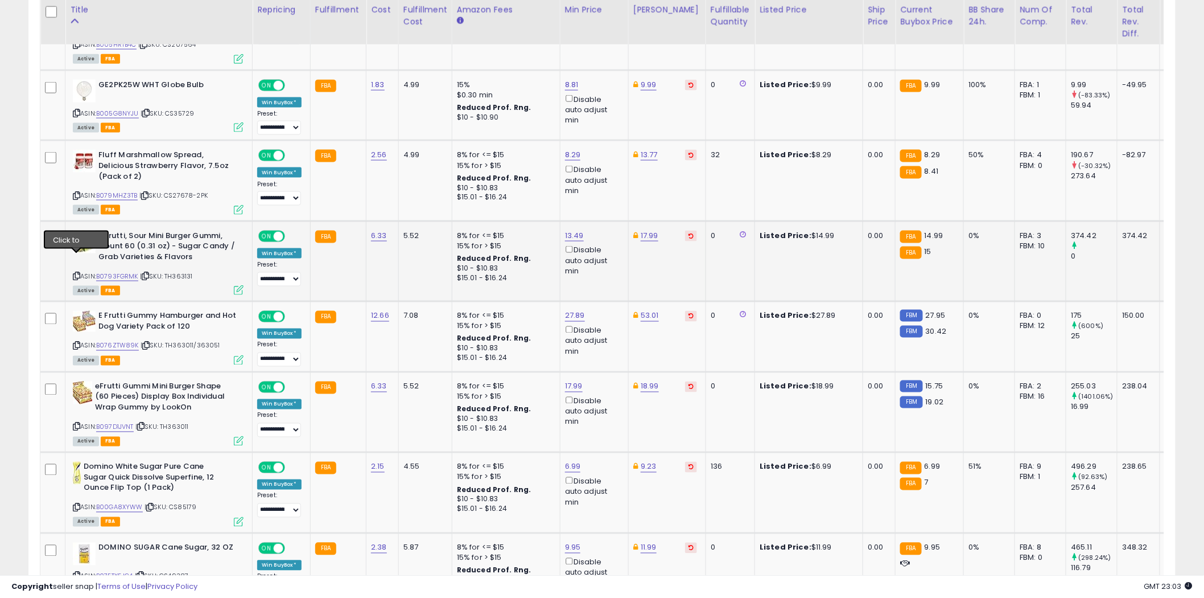
click at [76, 273] on icon at bounding box center [76, 276] width 7 height 6
click at [576, 230] on link "13.49" at bounding box center [574, 235] width 19 height 11
type input "*****"
click at [607, 179] on icon "submit" at bounding box center [603, 178] width 7 height 7
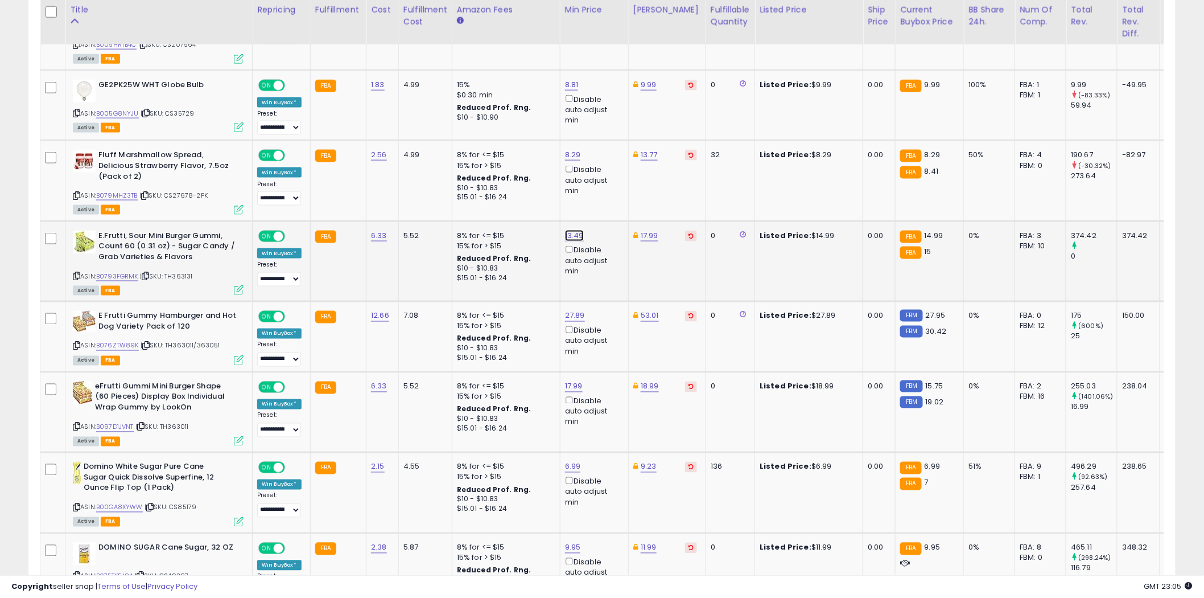
click at [574, 230] on link "13.49" at bounding box center [574, 235] width 19 height 11
click at [503, 179] on input "*****" at bounding box center [538, 179] width 101 height 19
type input "*****"
click at [607, 177] on icon "submit" at bounding box center [603, 178] width 7 height 7
click at [575, 230] on link "14.49" at bounding box center [574, 235] width 19 height 11
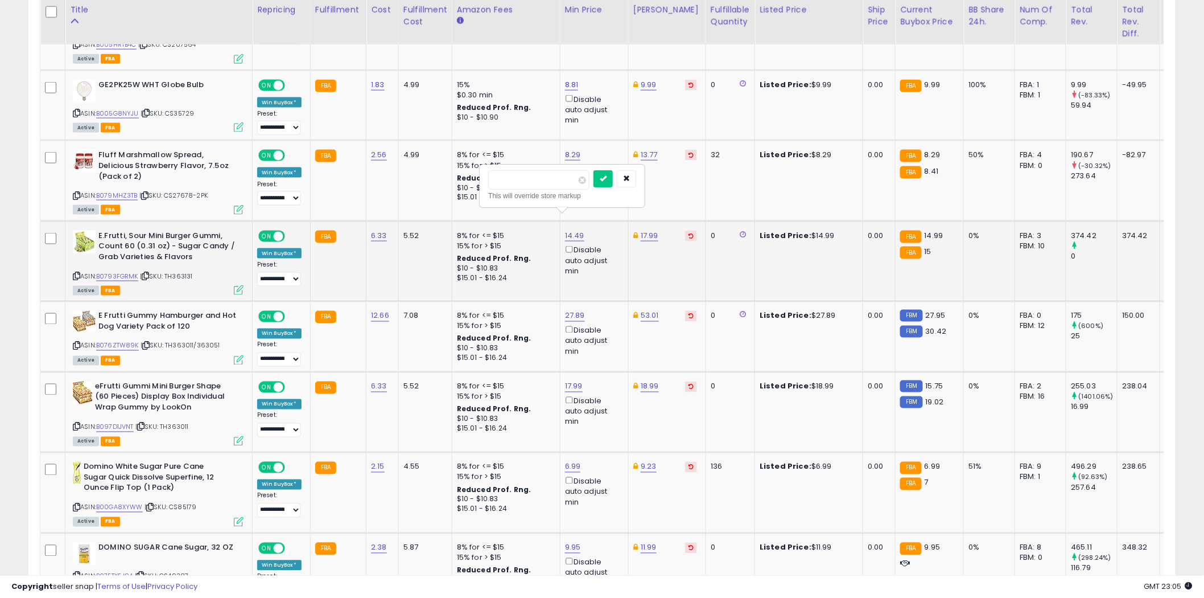
type input "*****"
click at [607, 179] on icon "submit" at bounding box center [603, 178] width 7 height 7
click at [77, 343] on icon at bounding box center [76, 346] width 7 height 6
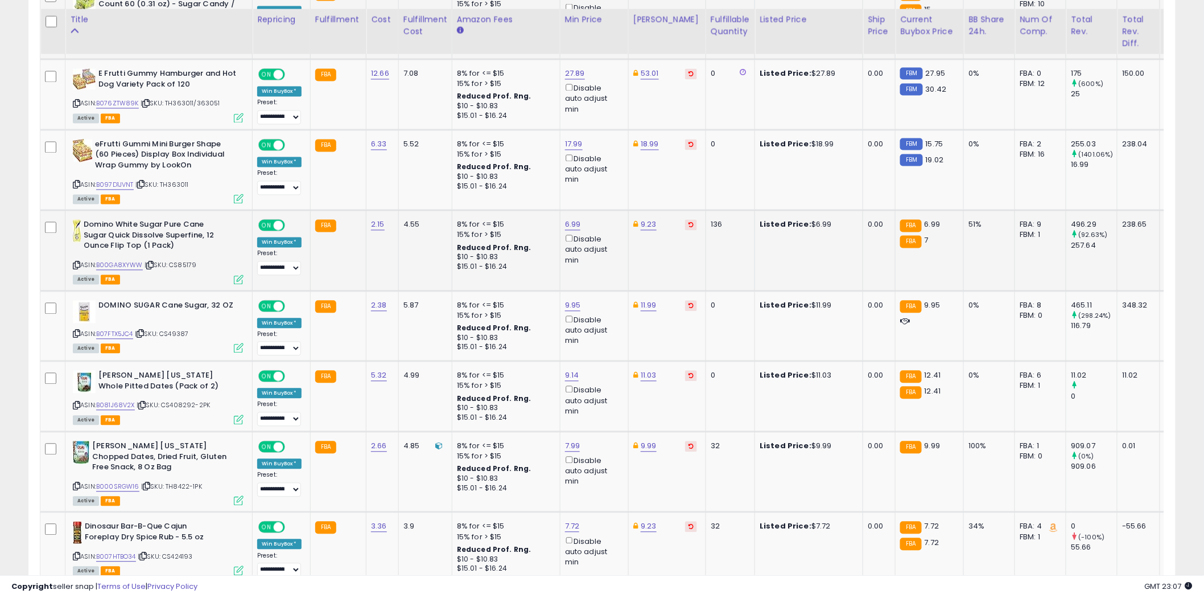
scroll to position [2655, 0]
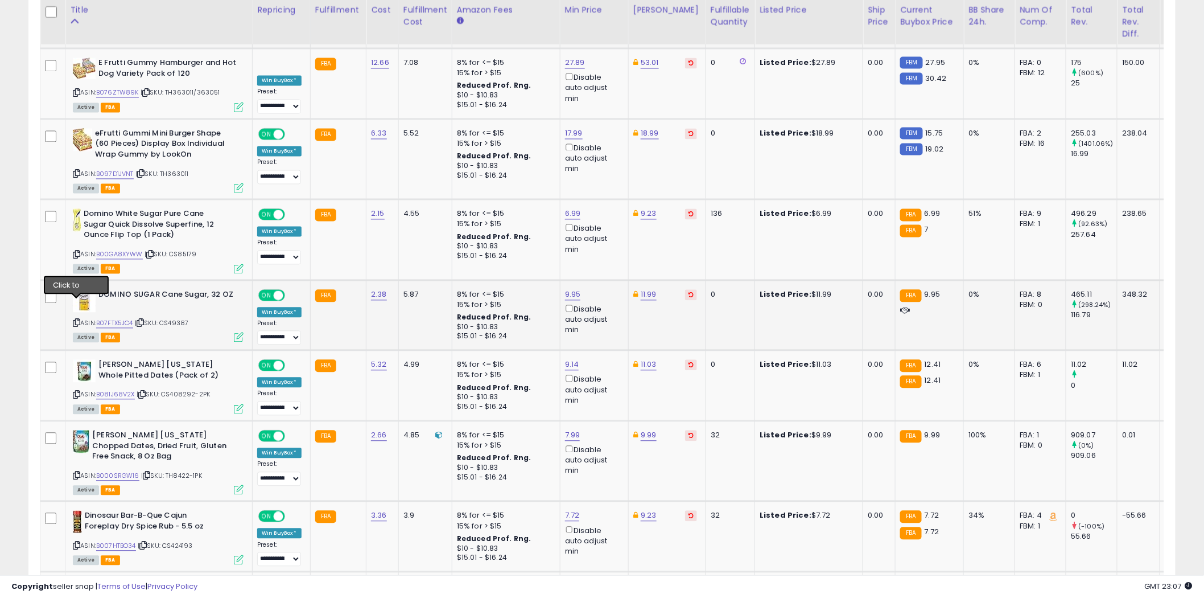
click at [78, 320] on icon at bounding box center [76, 323] width 7 height 6
click at [571, 289] on link "9.95" at bounding box center [573, 294] width 16 height 11
type input "*"
type input "*****"
click at [606, 238] on icon "submit" at bounding box center [602, 235] width 7 height 7
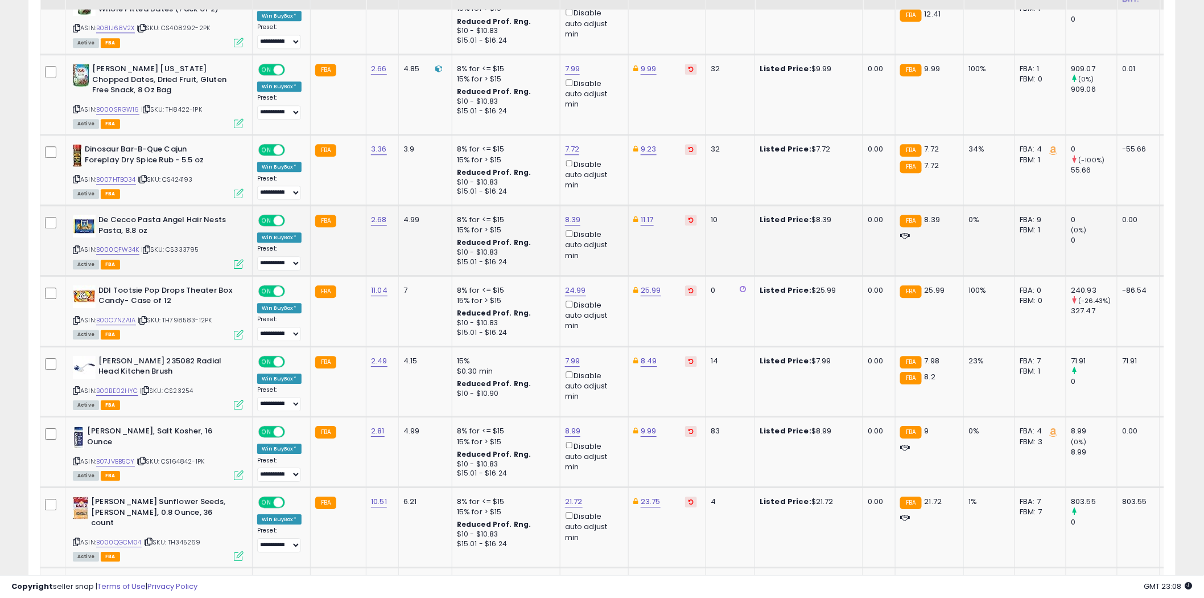
scroll to position [3035, 0]
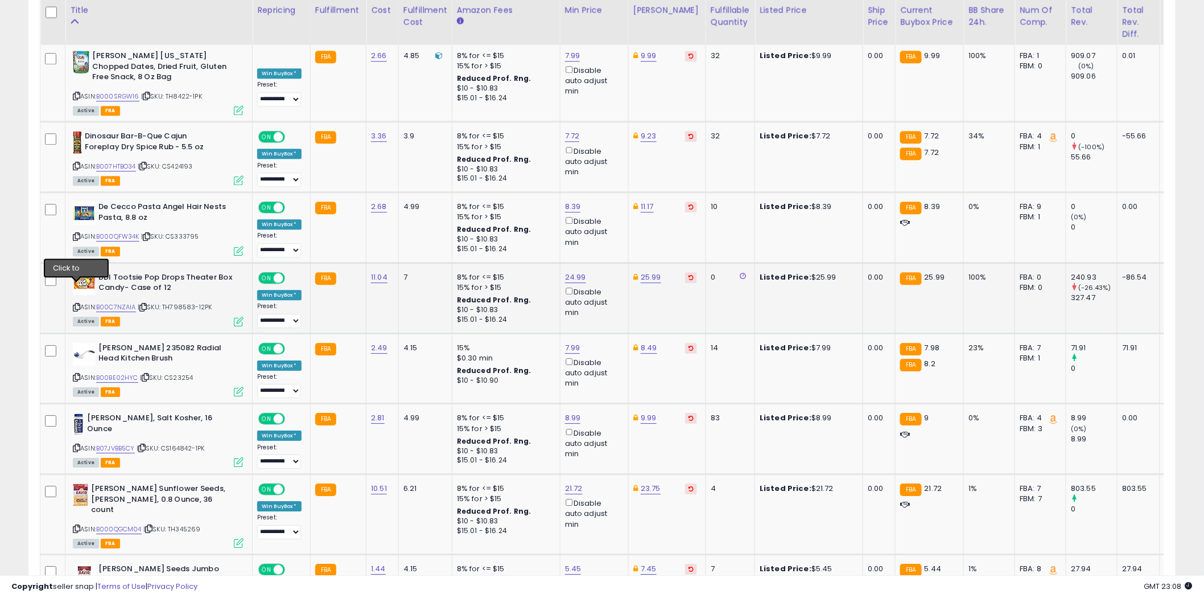
click at [77, 304] on icon at bounding box center [76, 307] width 7 height 6
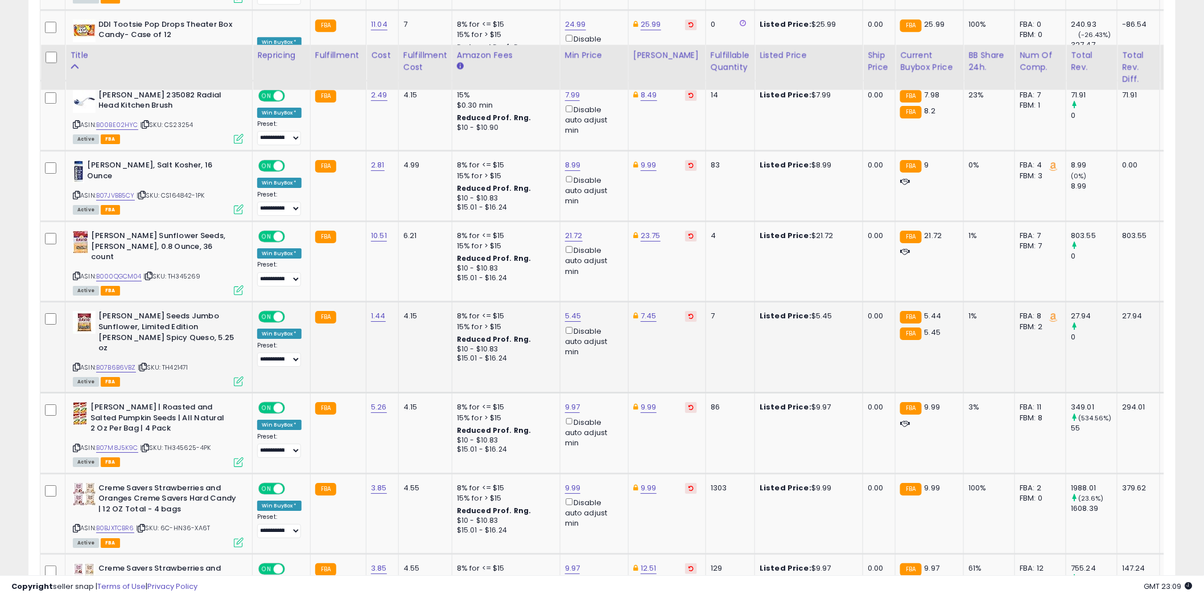
scroll to position [3351, 0]
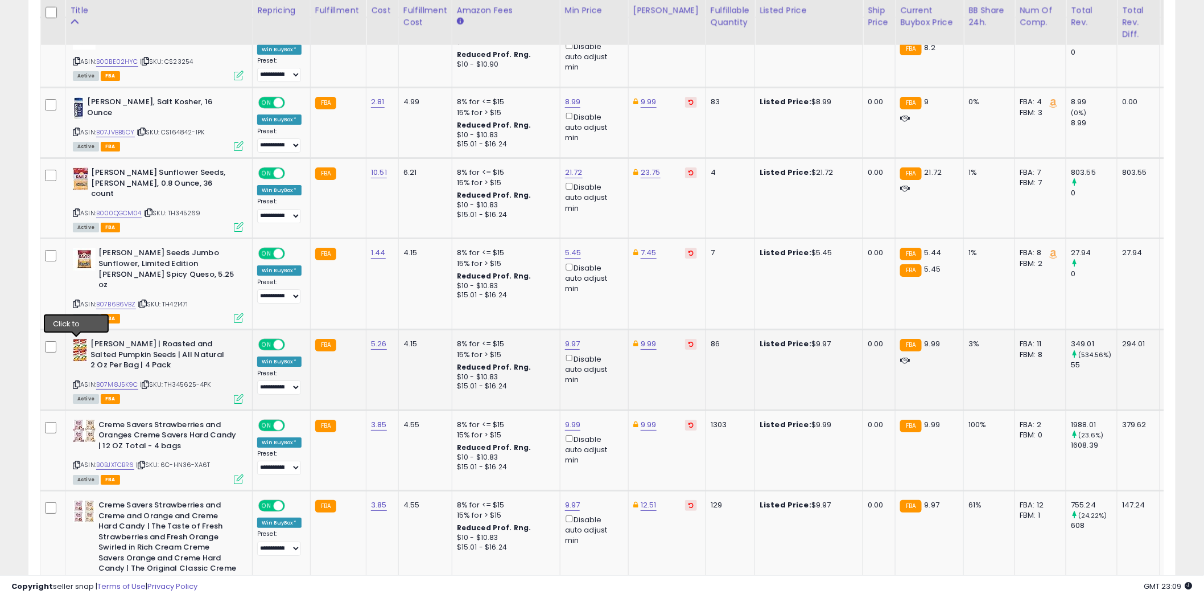
click at [78, 381] on icon at bounding box center [76, 384] width 7 height 6
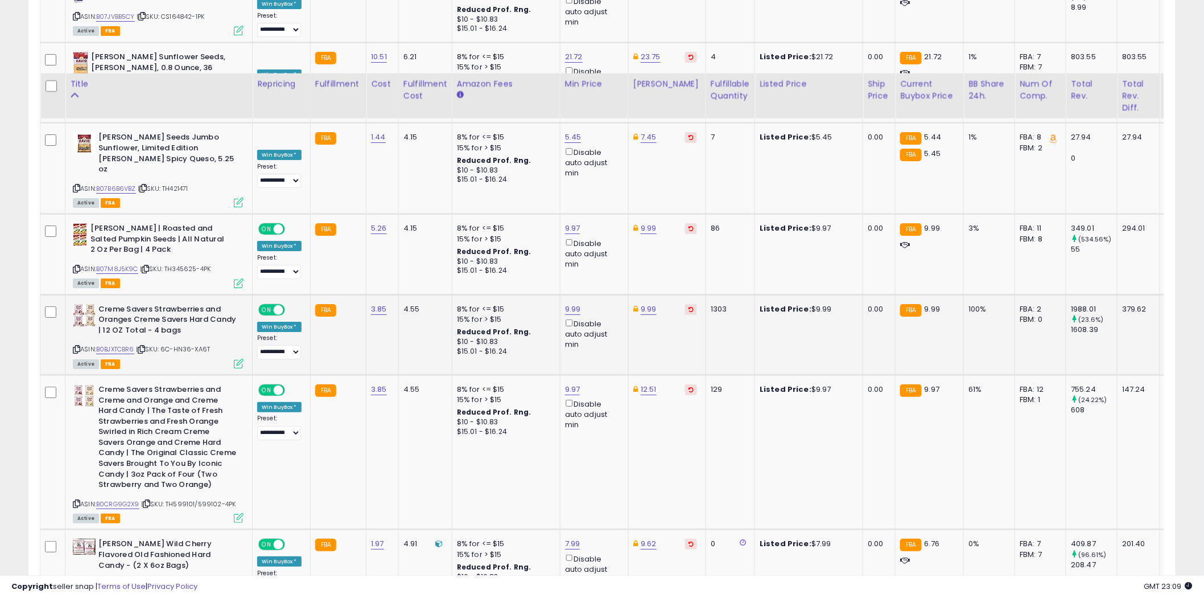
scroll to position [3541, 0]
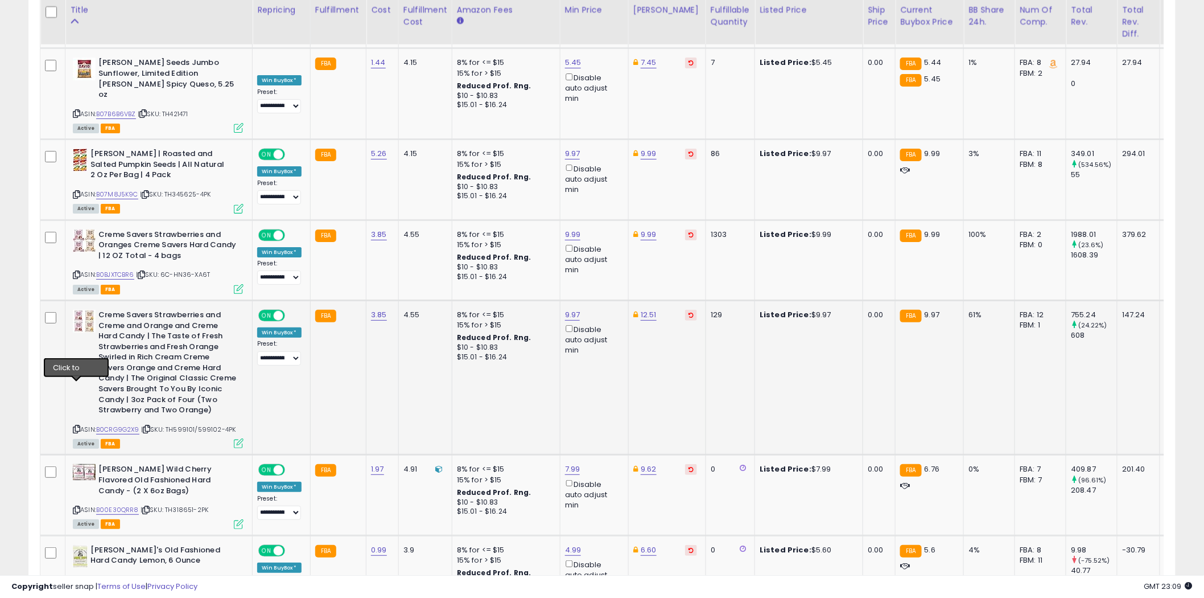
click at [76, 426] on icon at bounding box center [76, 429] width 7 height 6
click at [575, 309] on link "9.97" at bounding box center [572, 314] width 15 height 11
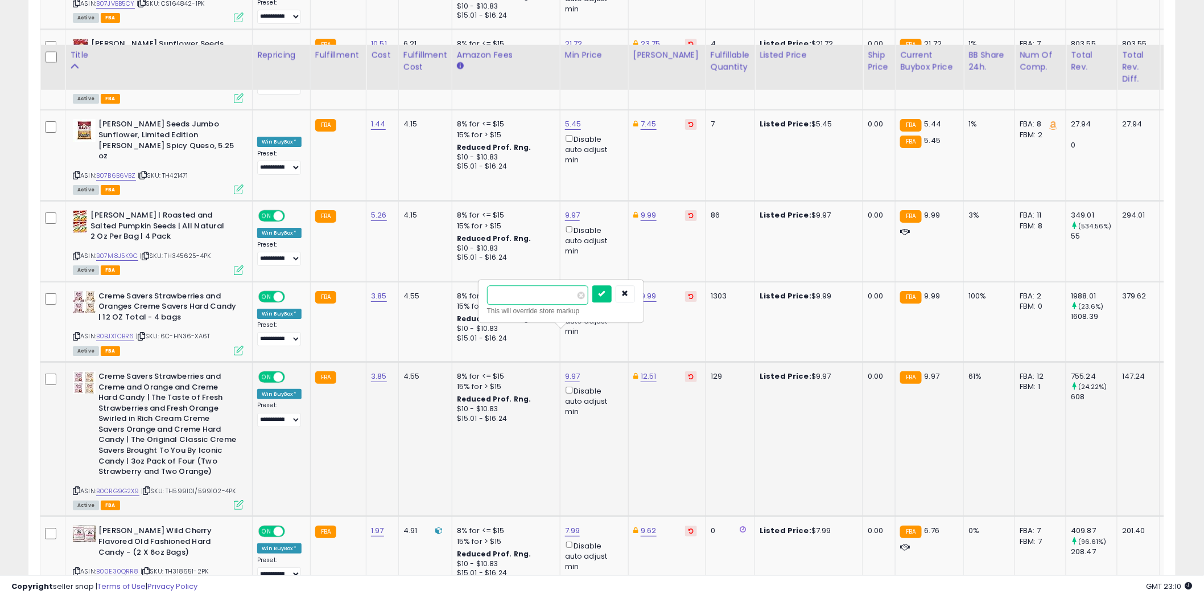
scroll to position [3478, 0]
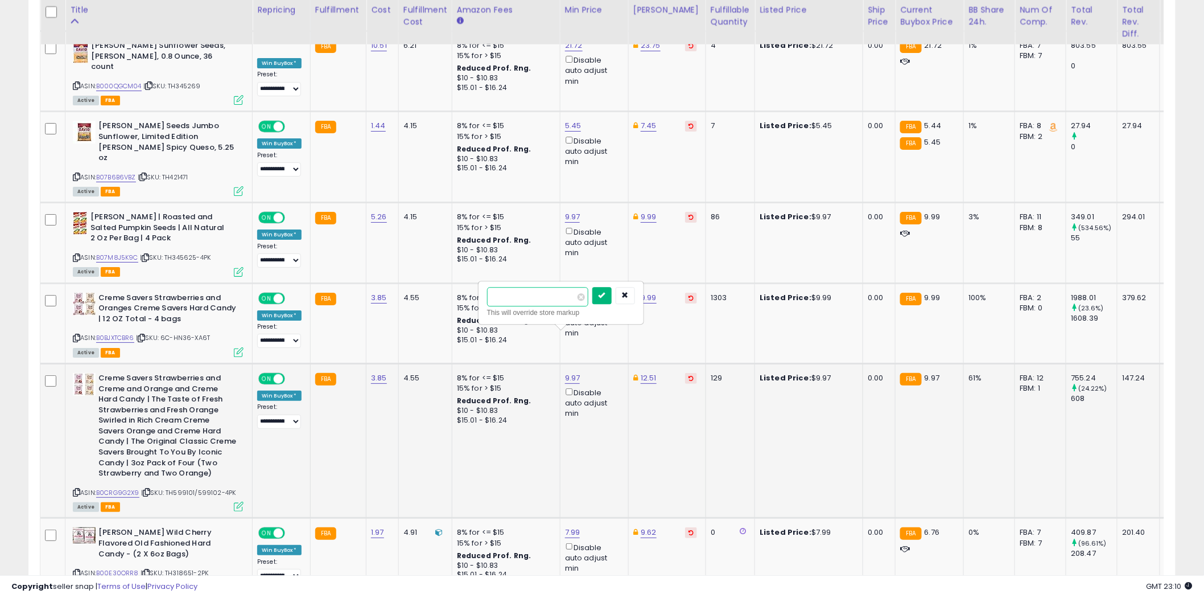
type input "****"
click at [606, 298] on icon "submit" at bounding box center [602, 294] width 7 height 7
click at [648, 372] on link "12.51" at bounding box center [649, 377] width 16 height 11
type input "*****"
click at [682, 298] on icon "submit" at bounding box center [678, 294] width 7 height 7
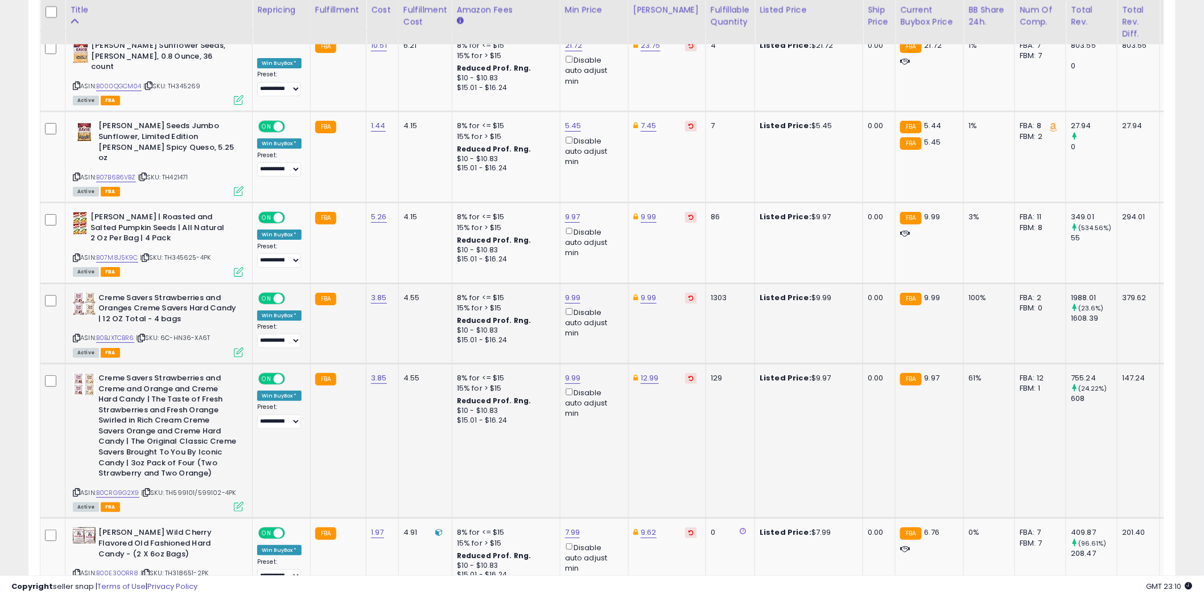
click at [76, 335] on icon at bounding box center [76, 338] width 7 height 6
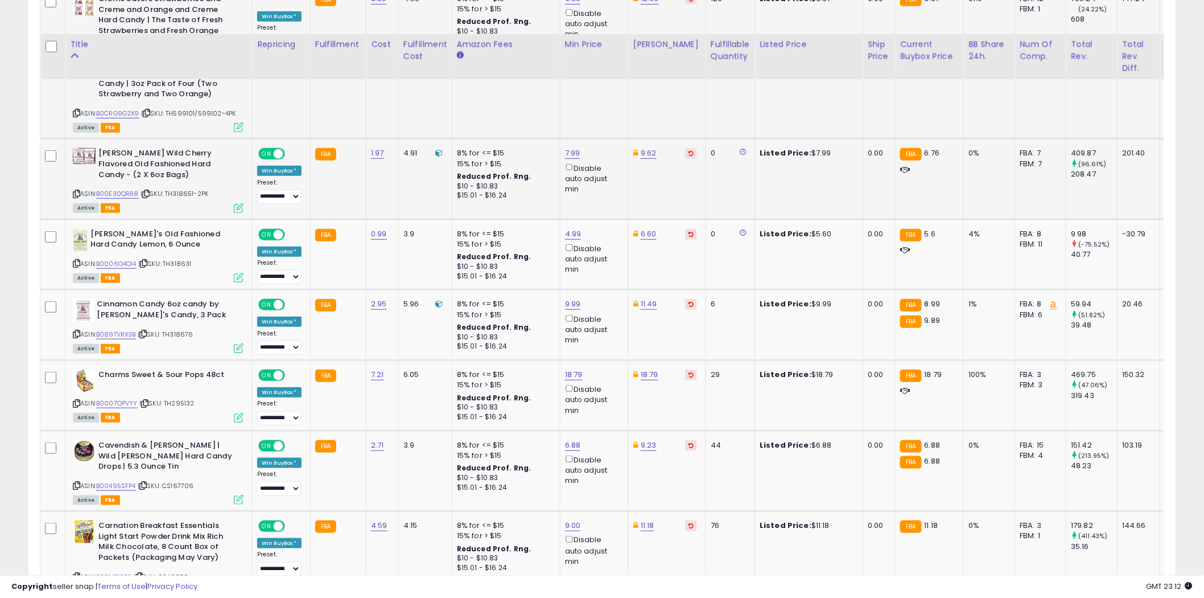
scroll to position [3917, 0]
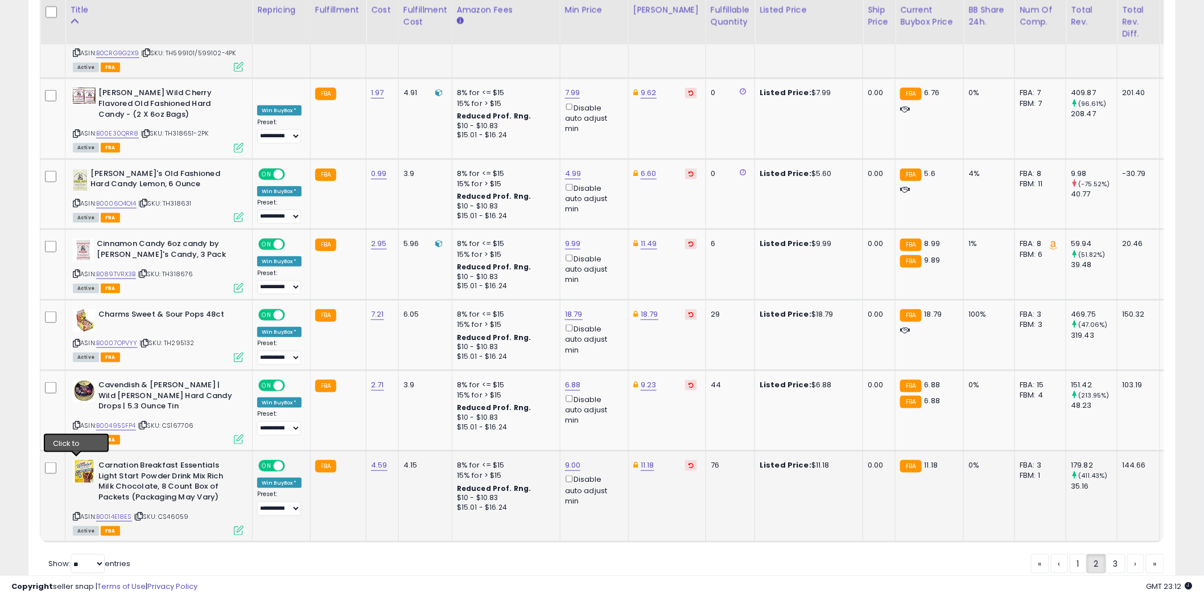
click at [79, 513] on icon at bounding box center [76, 516] width 7 height 6
click at [648, 459] on link "11.18" at bounding box center [648, 464] width 14 height 11
type input "*****"
drag, startPoint x: 543, startPoint y: 373, endPoint x: 492, endPoint y: 374, distance: 50.7
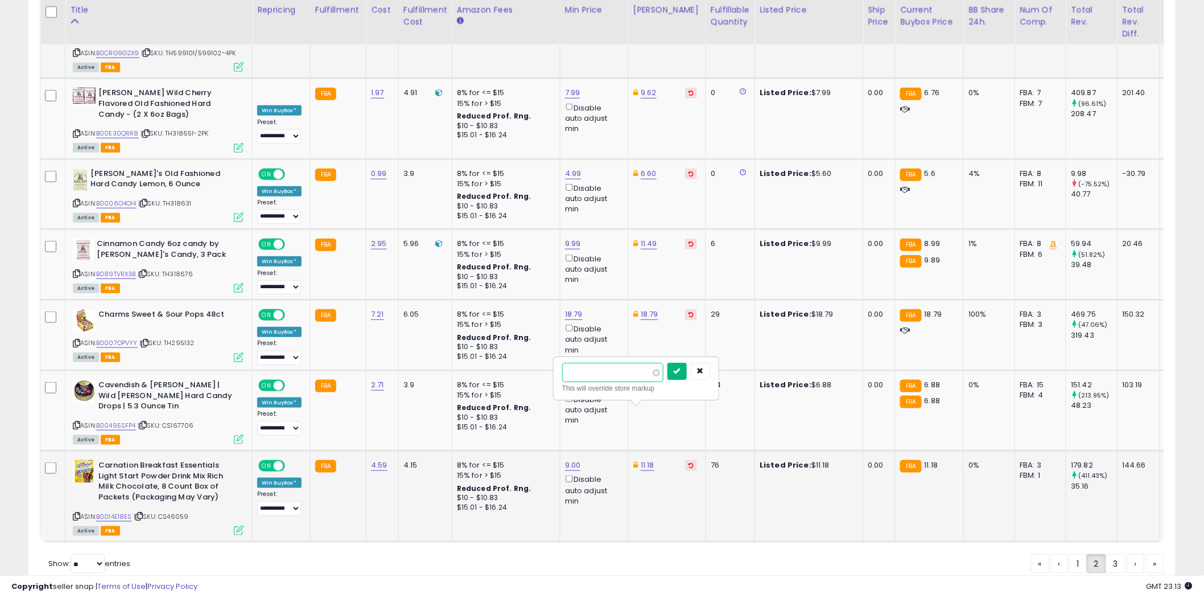
type input "****"
click at [681, 373] on icon "submit" at bounding box center [677, 370] width 7 height 7
click at [293, 501] on select "**********" at bounding box center [279, 508] width 44 height 14
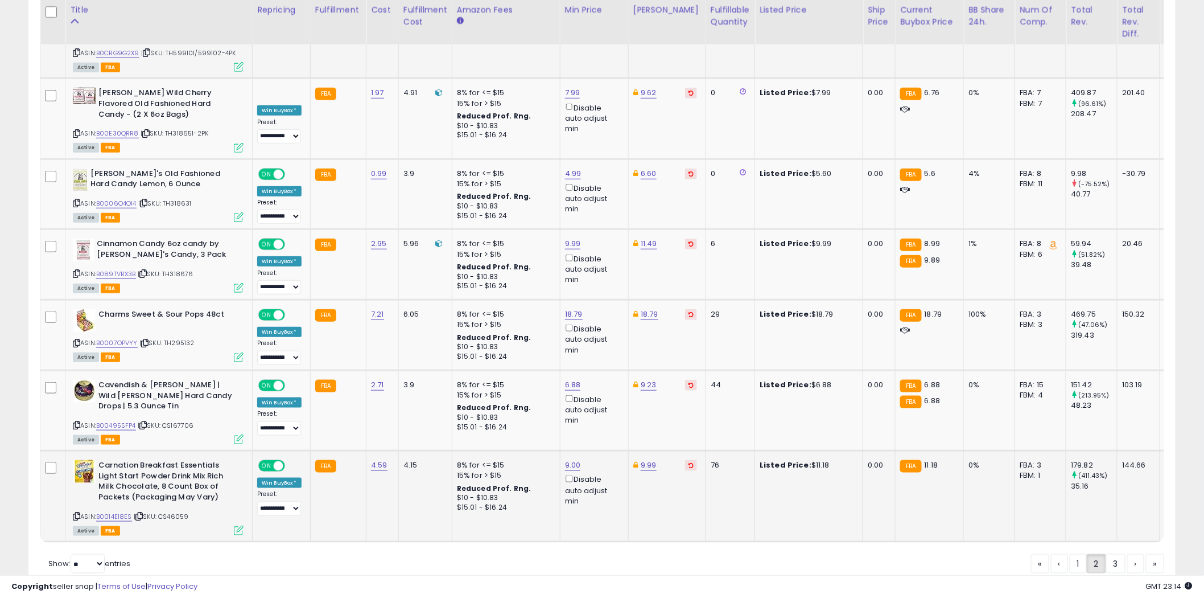
click at [398, 471] on td "4.15" at bounding box center [424, 496] width 53 height 91
click at [1114, 554] on link "3" at bounding box center [1115, 563] width 19 height 19
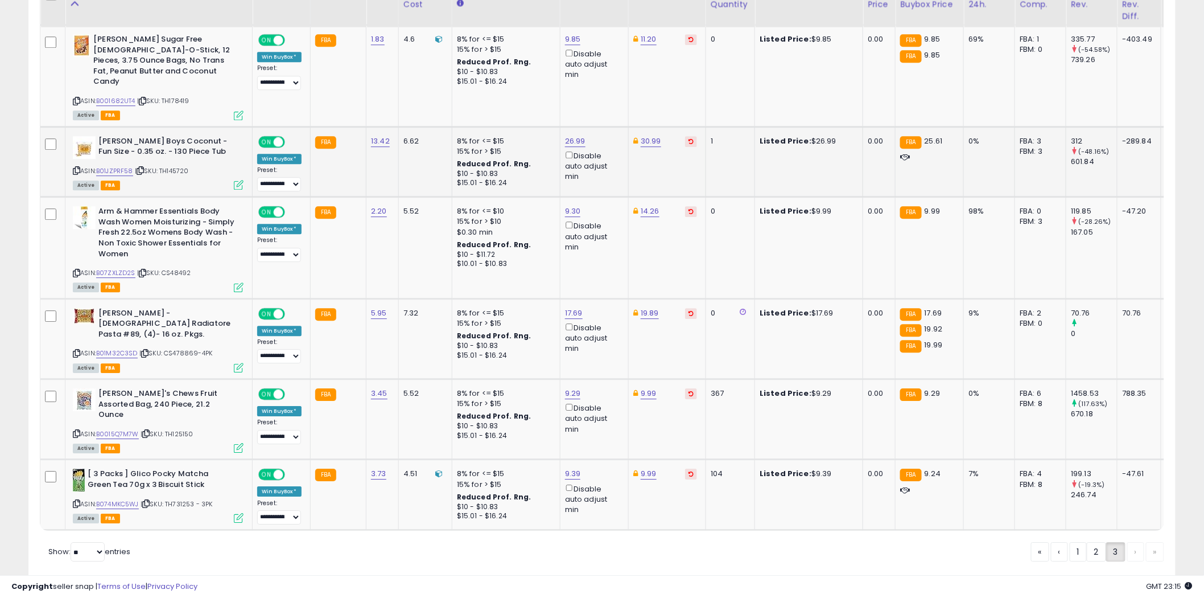
scroll to position [1221, 0]
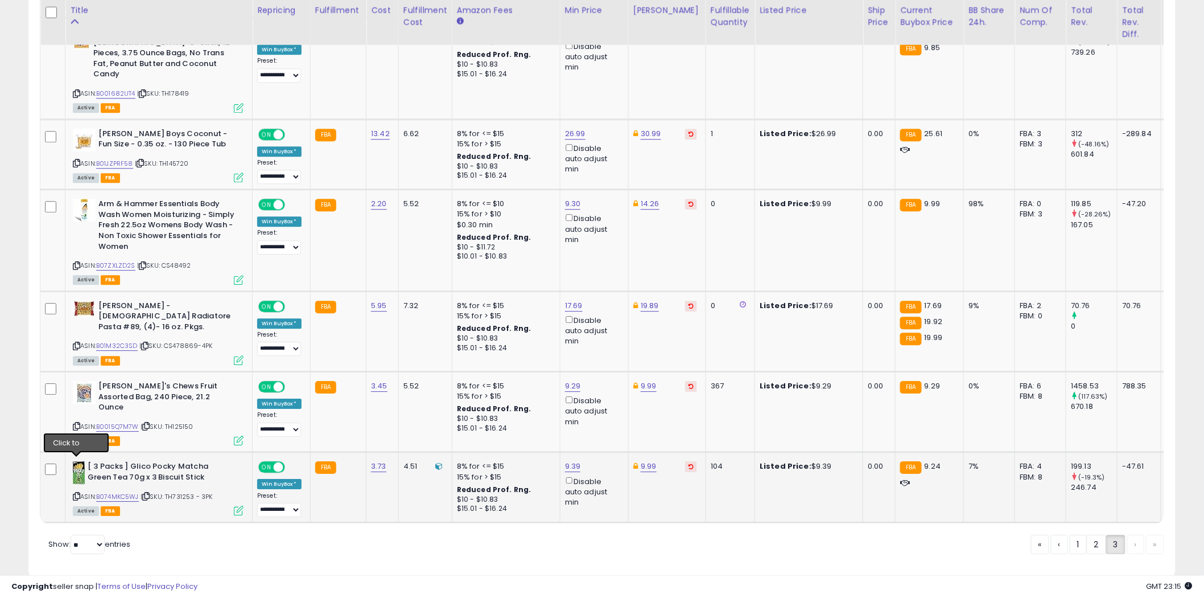
click at [78, 493] on icon at bounding box center [76, 496] width 7 height 6
click at [573, 460] on link "9.39" at bounding box center [573, 465] width 16 height 11
type input "*"
click at [605, 394] on icon "submit" at bounding box center [601, 391] width 7 height 7
click at [570, 460] on link "9.00" at bounding box center [573, 465] width 16 height 11
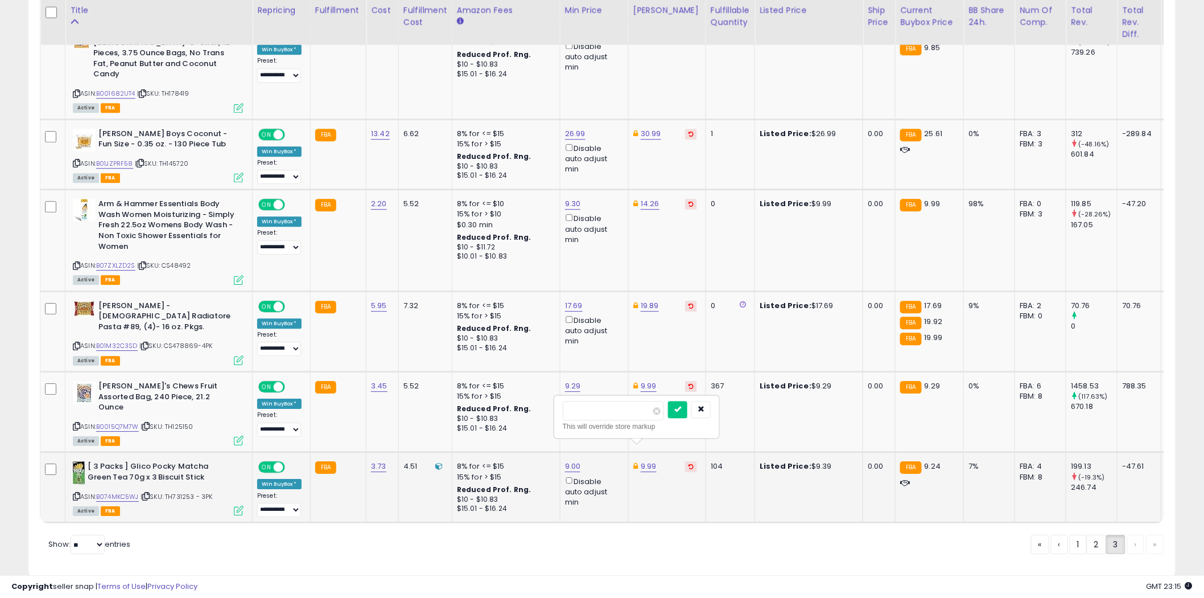
click at [570, 461] on div "9.00 **** This will override store markup Disable auto adjust min" at bounding box center [592, 484] width 55 height 46
click at [537, 397] on input "****" at bounding box center [537, 393] width 101 height 19
type input "****"
click at [605, 391] on icon "submit" at bounding box center [601, 391] width 7 height 7
click at [1090, 534] on link "2" at bounding box center [1096, 543] width 19 height 19
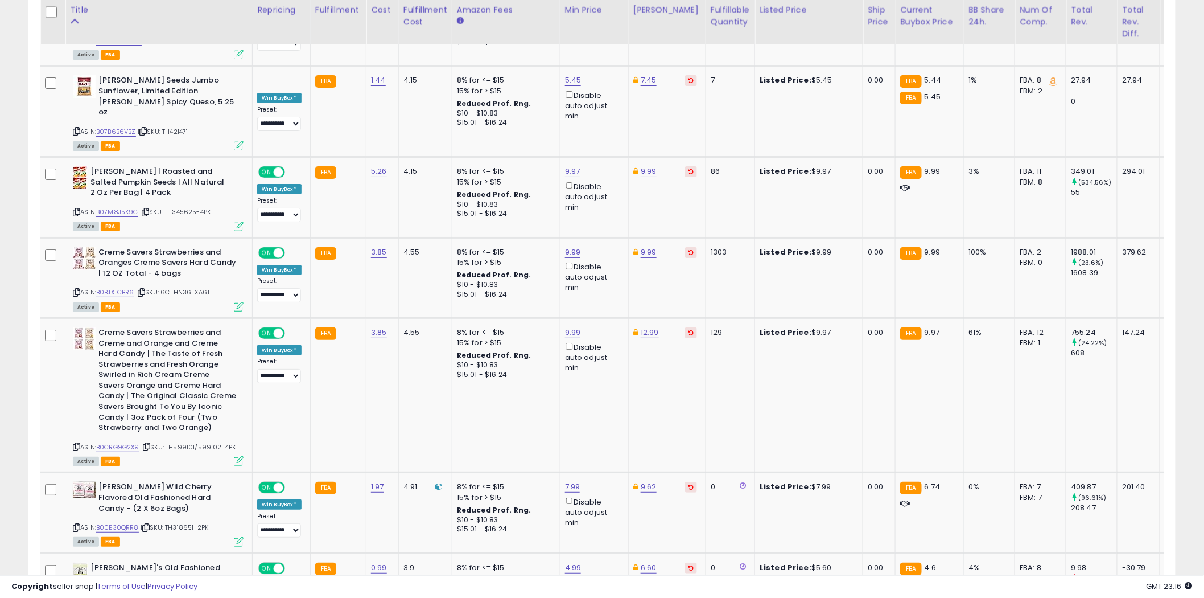
scroll to position [3474, 0]
